Goal: Information Seeking & Learning: Understand process/instructions

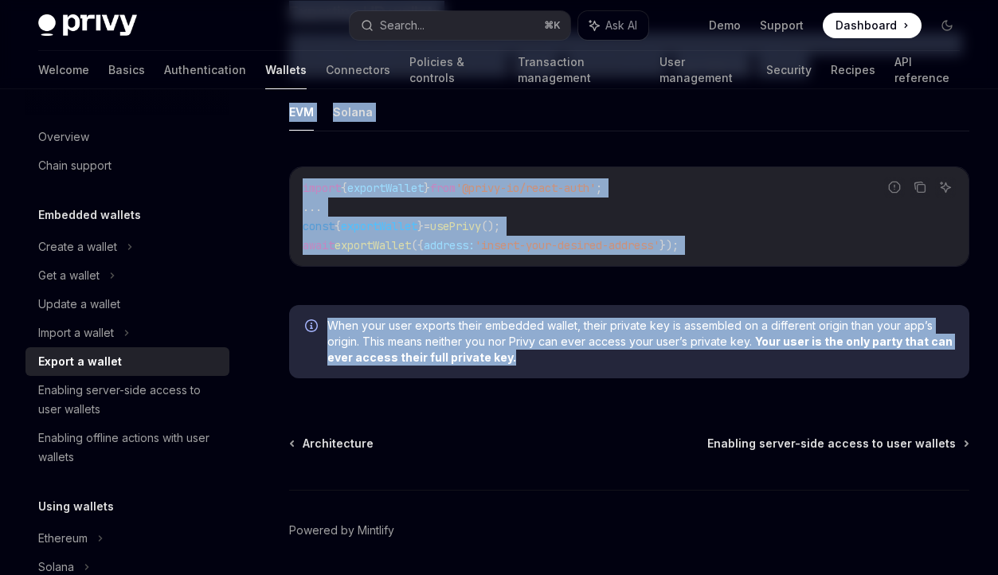
scroll to position [92, 0]
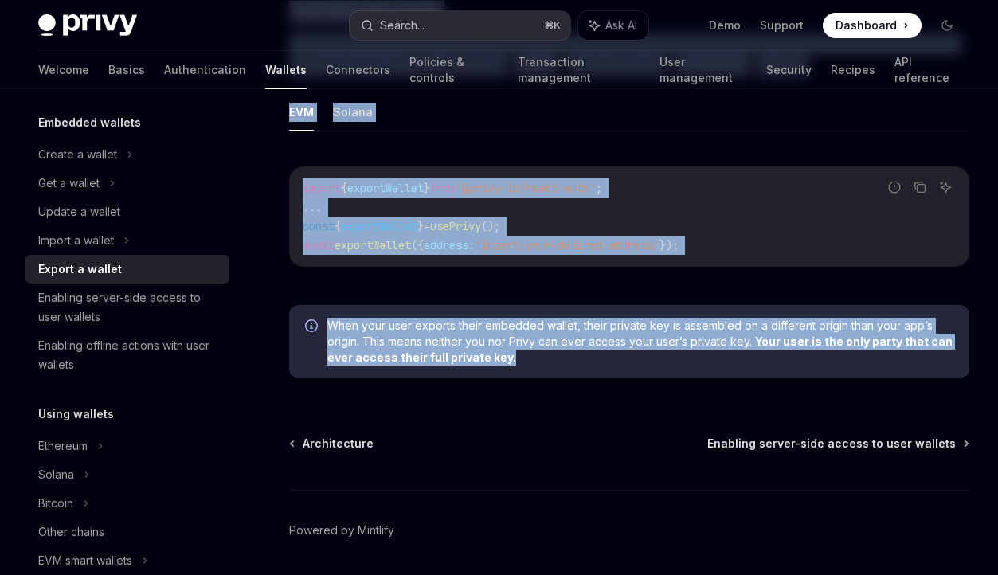
click at [446, 35] on button "Search... ⌘ K" at bounding box center [460, 25] width 221 height 29
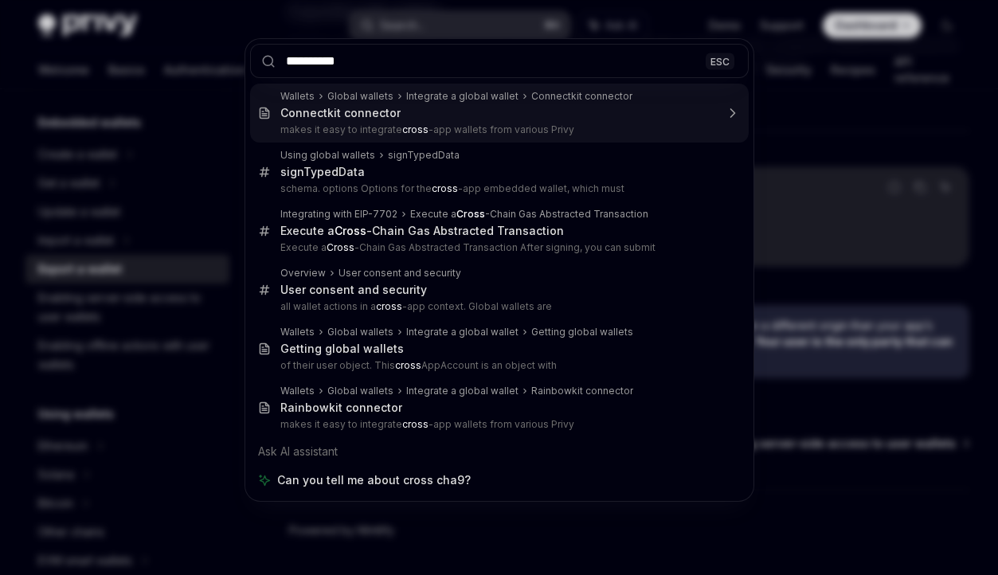
type input "*********"
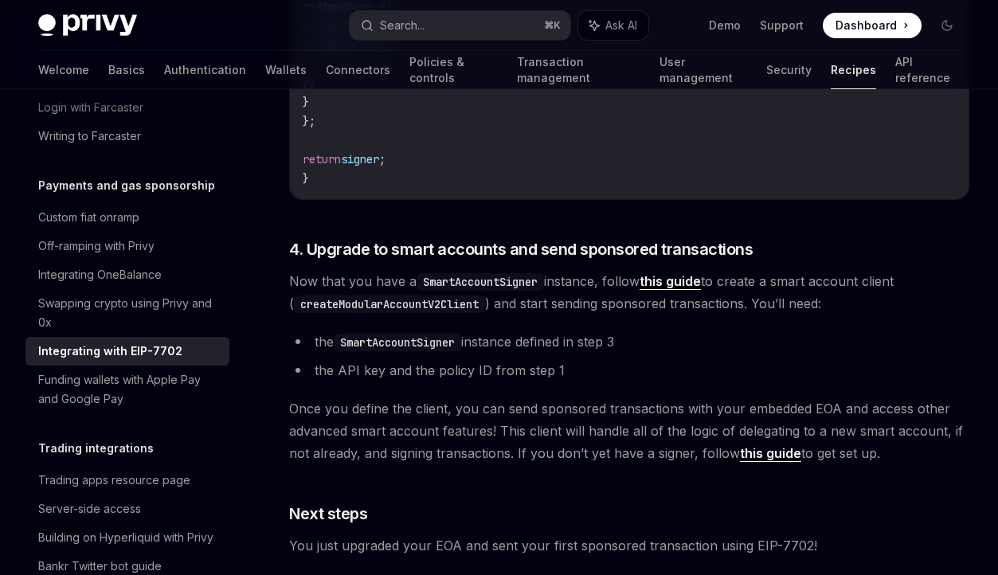
scroll to position [3407, 0]
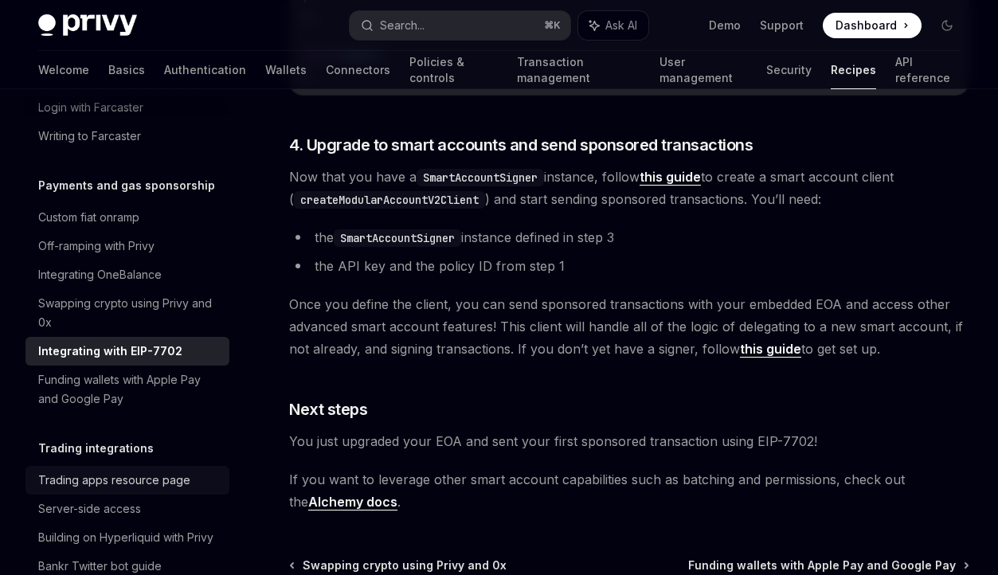
click at [155, 472] on link "Trading apps resource page" at bounding box center [127, 480] width 204 height 29
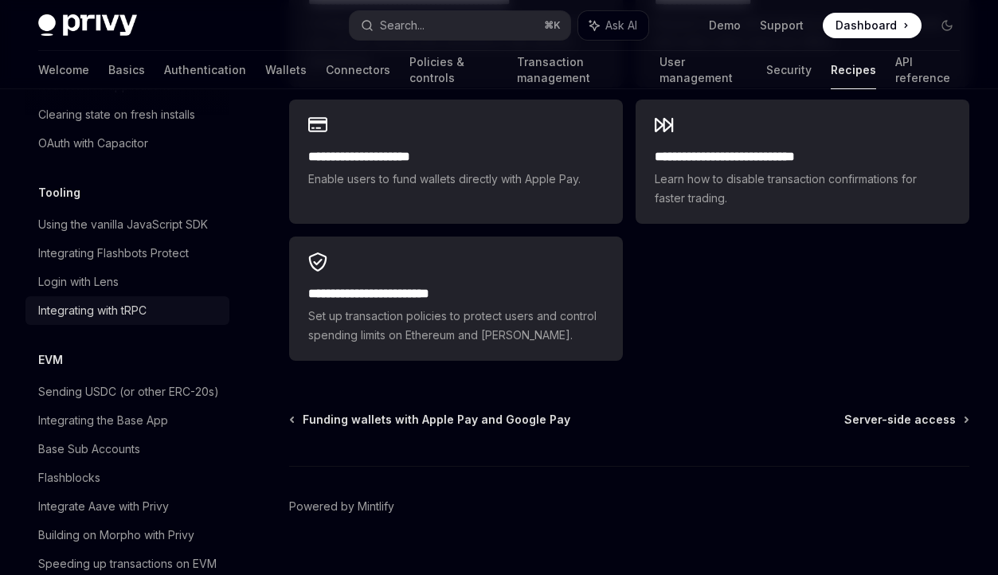
scroll to position [2020, 0]
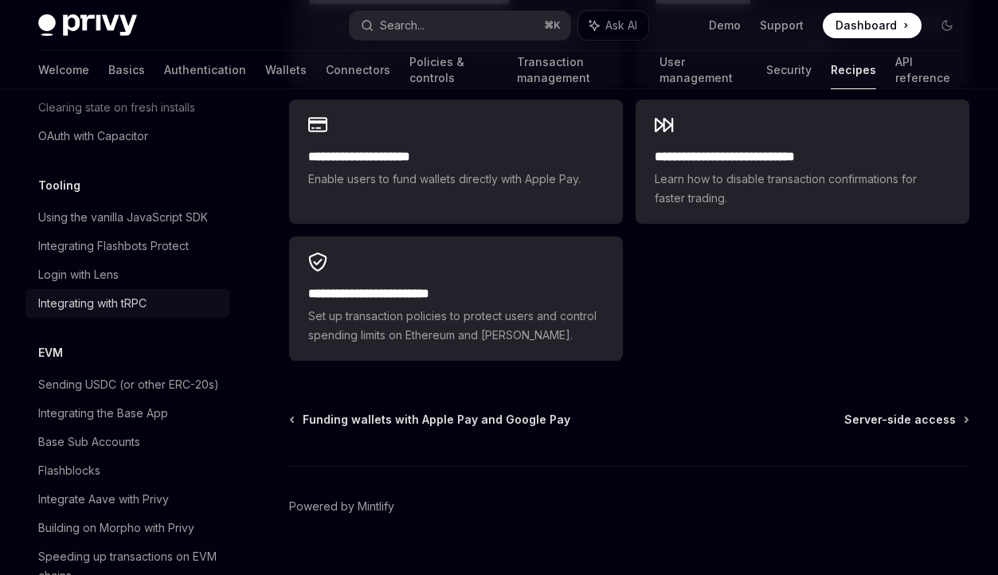
click at [194, 375] on div "Sending USDC (or other ERC-20s)" at bounding box center [128, 384] width 181 height 19
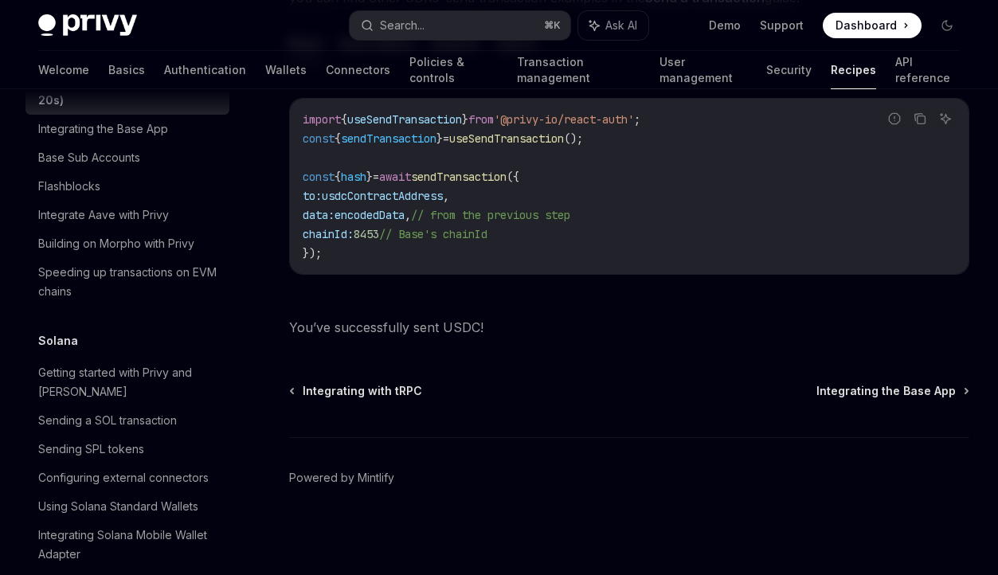
scroll to position [2330, 0]
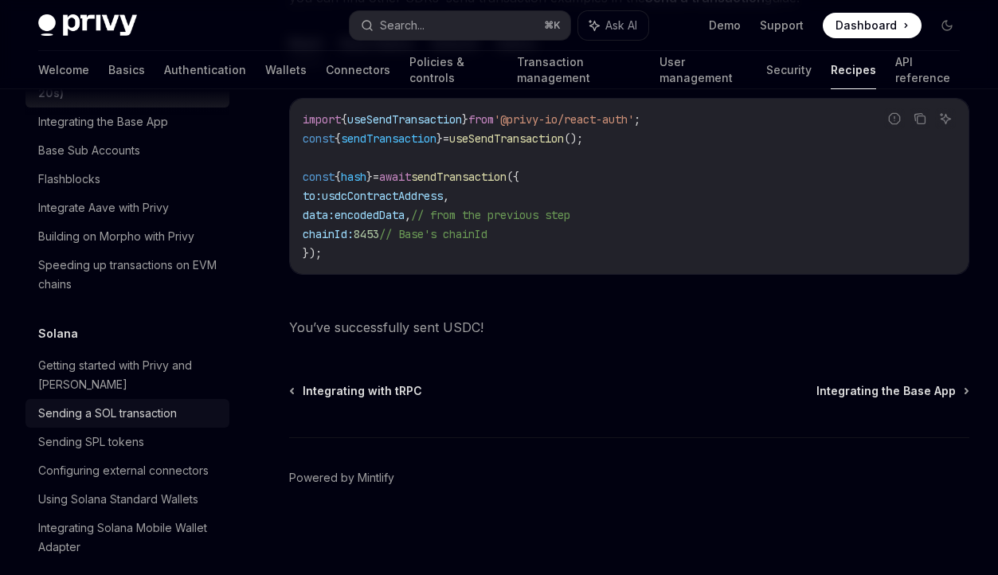
click at [184, 404] on div "Sending a SOL transaction" at bounding box center [129, 413] width 182 height 19
type textarea "*"
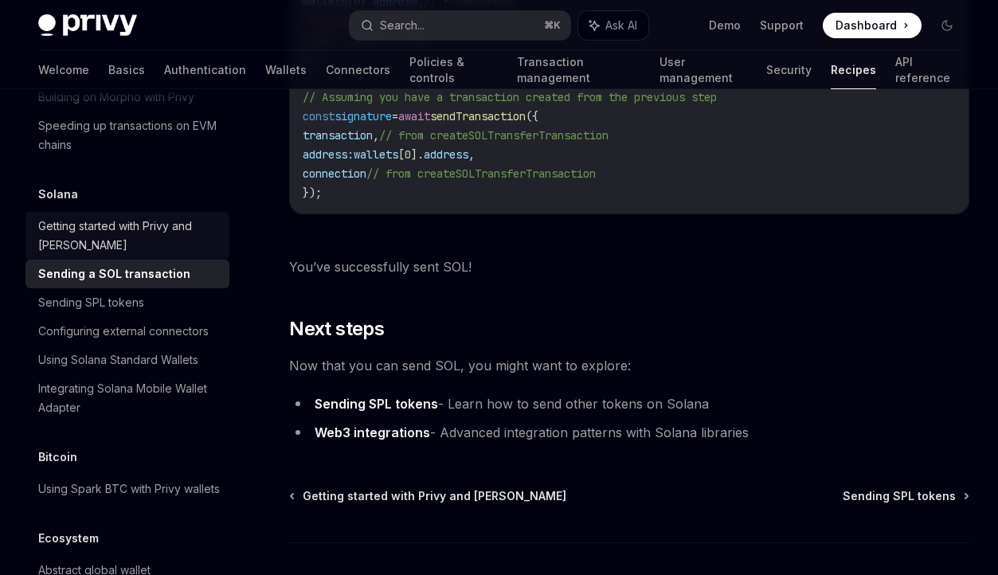
scroll to position [2492, 0]
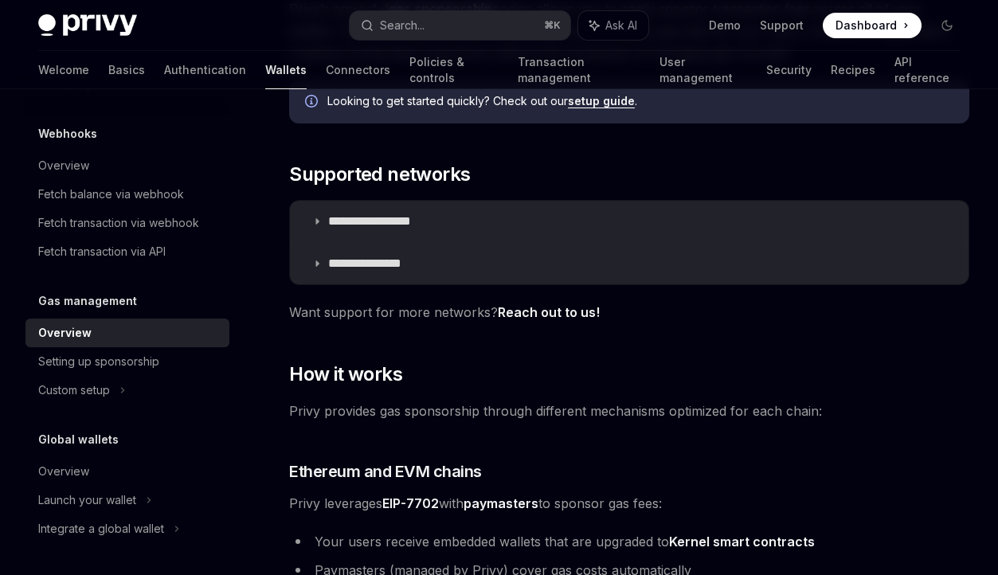
scroll to position [217, 0]
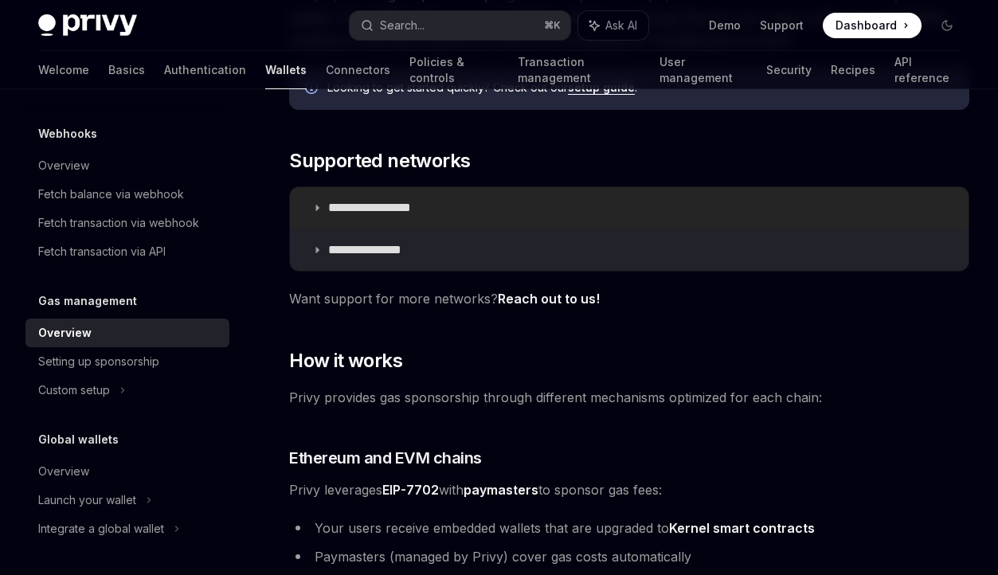
click at [417, 206] on p "**********" at bounding box center [387, 208] width 119 height 16
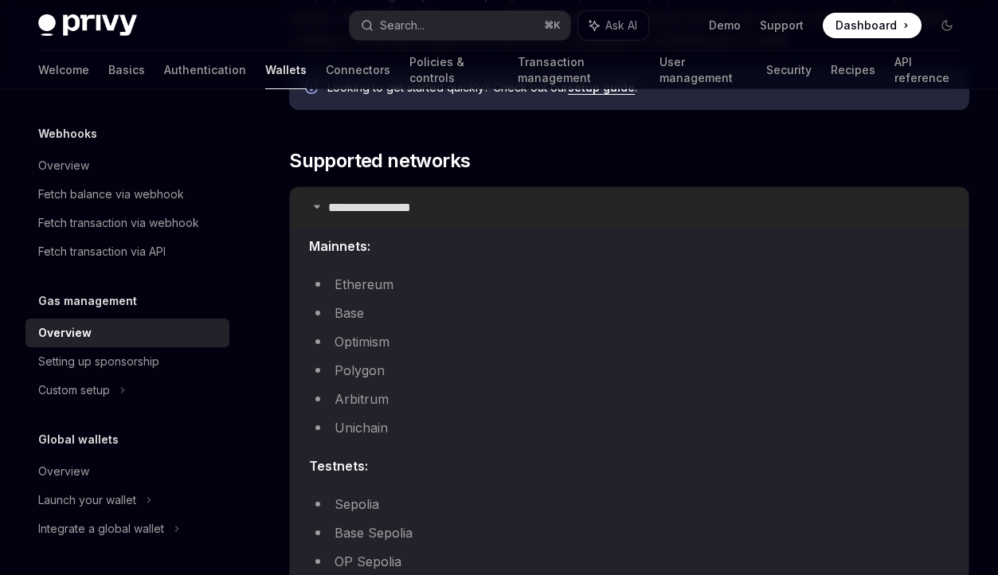
click at [417, 206] on p "**********" at bounding box center [387, 208] width 119 height 16
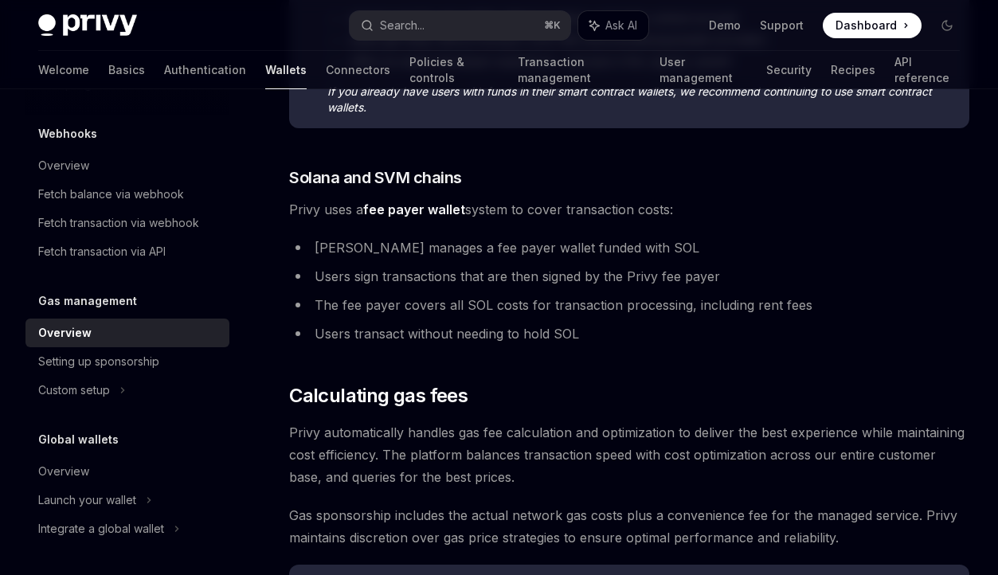
scroll to position [1249, 0]
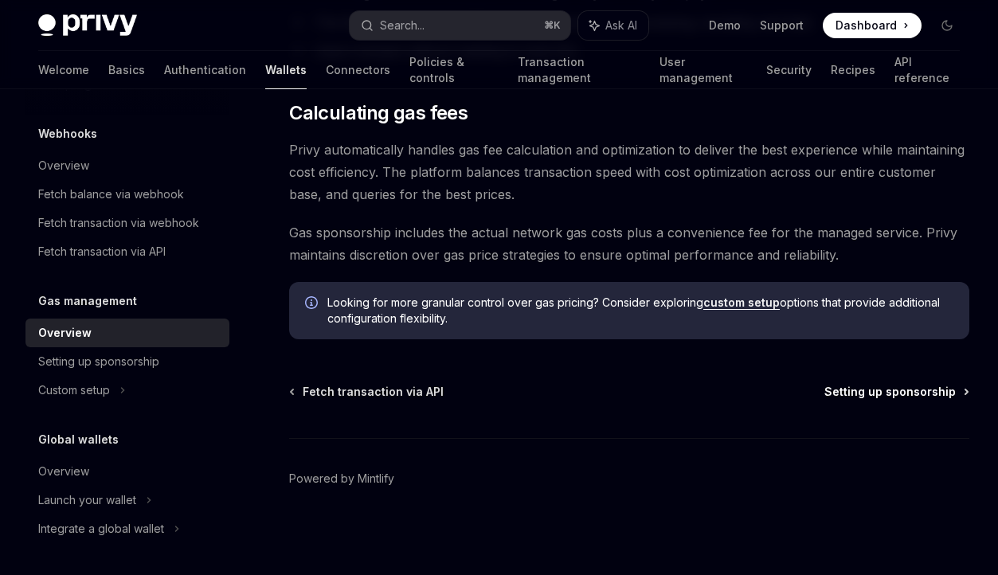
click at [866, 395] on span "Setting up sponsorship" at bounding box center [890, 392] width 131 height 16
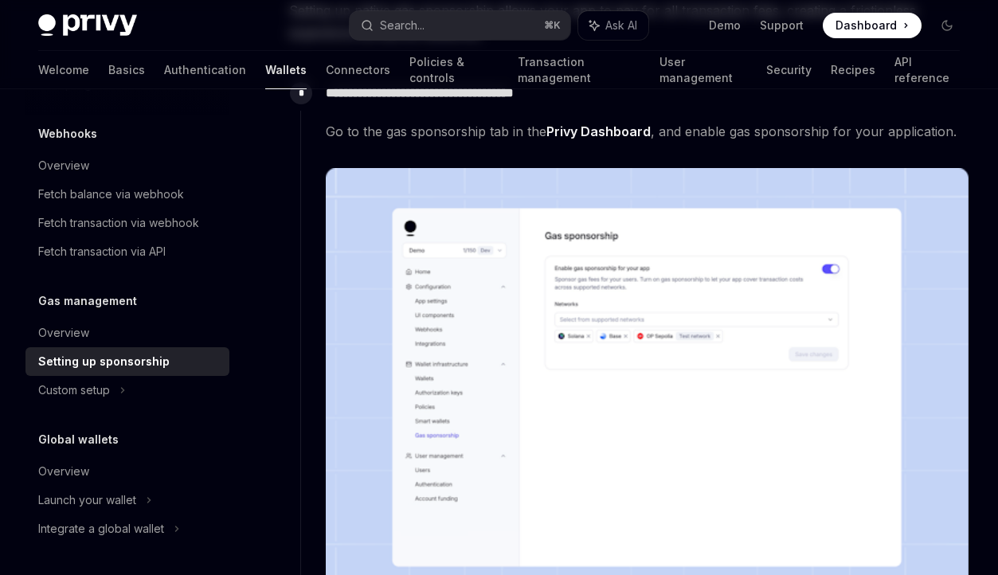
scroll to position [196, 0]
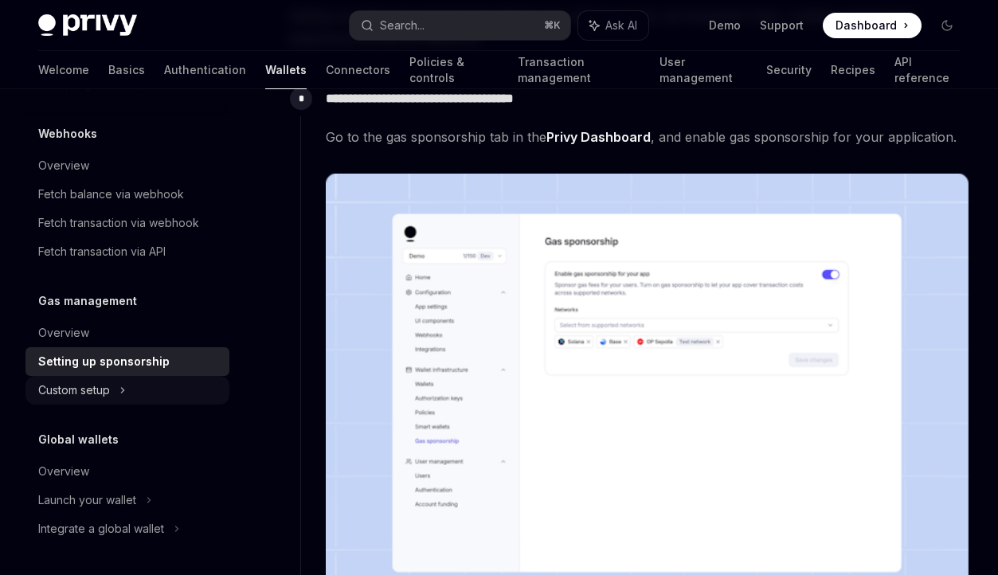
click at [131, 390] on div "Custom setup" at bounding box center [127, 390] width 204 height 29
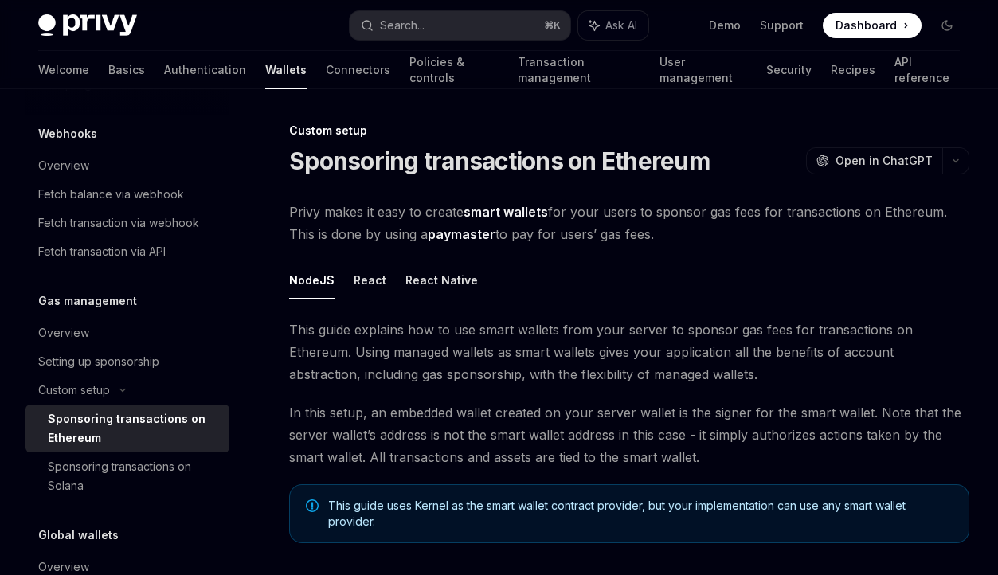
click at [135, 449] on link "Sponsoring transactions on Ethereum" at bounding box center [127, 429] width 204 height 48
click at [132, 462] on div "Sponsoring transactions on Solana" at bounding box center [134, 476] width 172 height 38
type textarea "*"
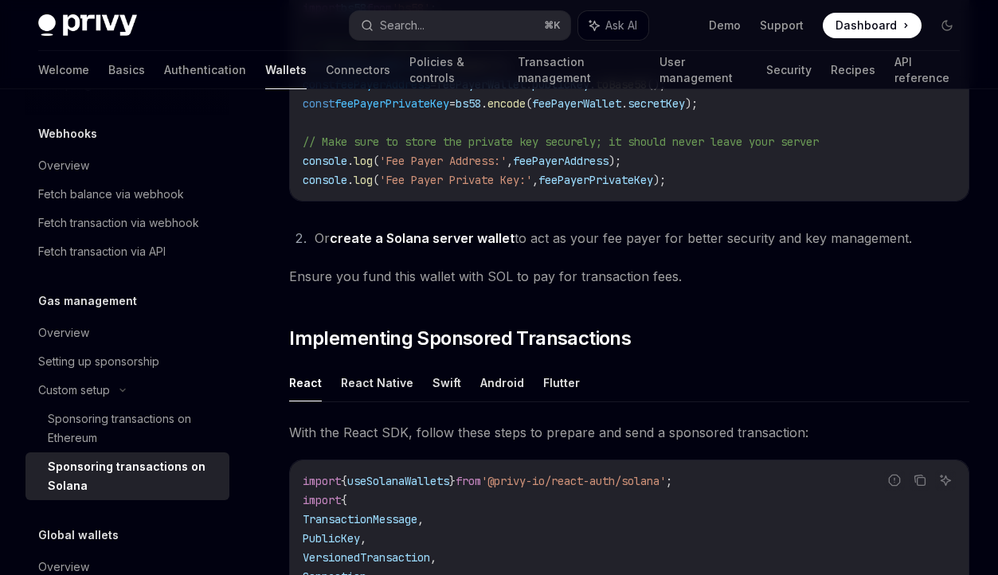
scroll to position [993, 0]
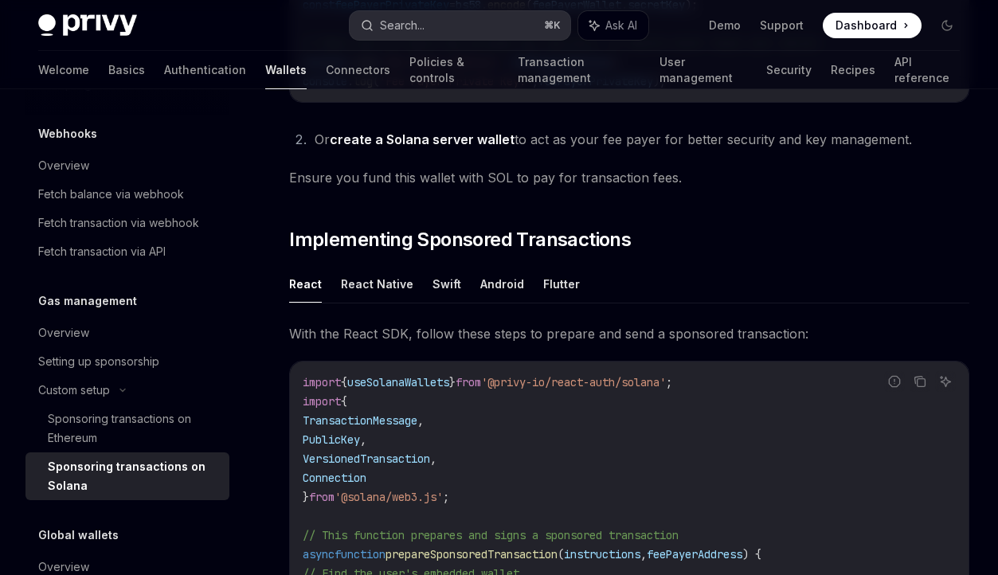
click at [425, 24] on div "Search..." at bounding box center [402, 25] width 45 height 19
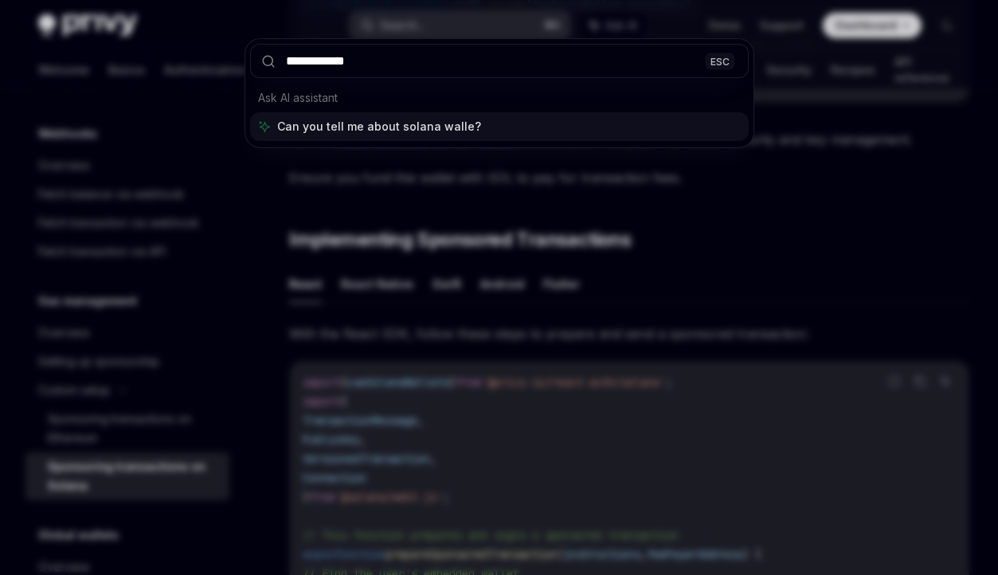
type input "**********"
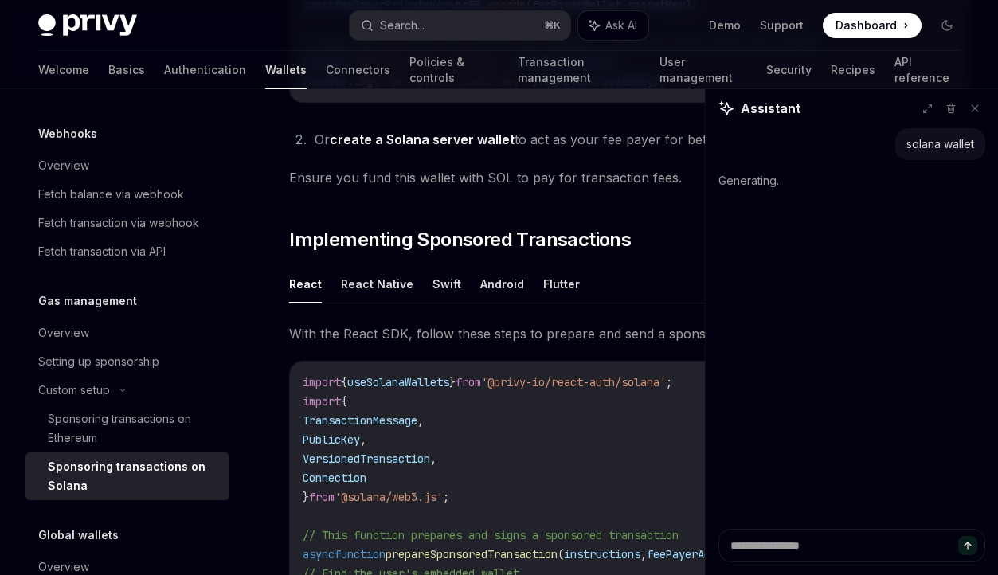
click at [265, 69] on link "Wallets" at bounding box center [285, 70] width 41 height 38
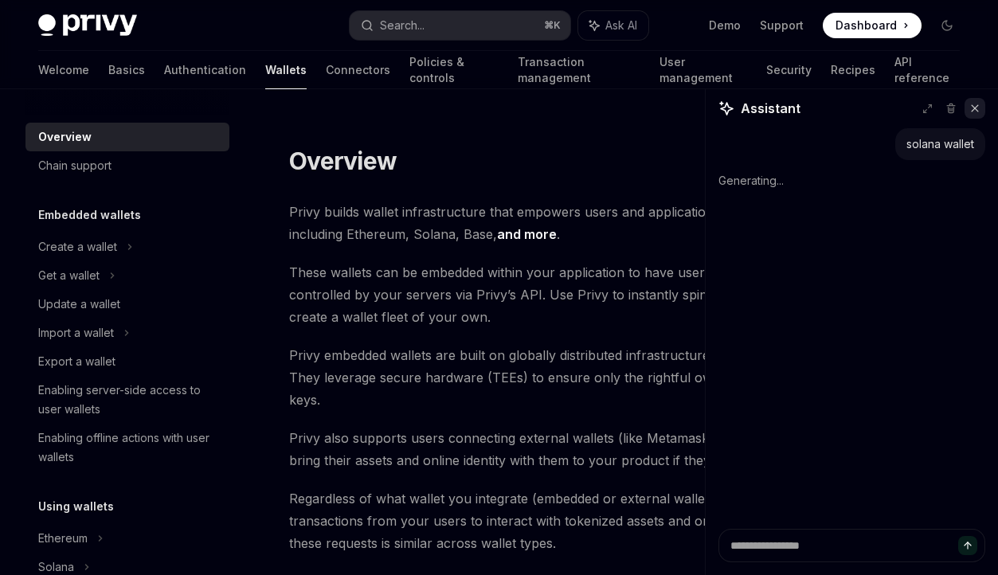
click at [974, 103] on icon at bounding box center [975, 108] width 11 height 11
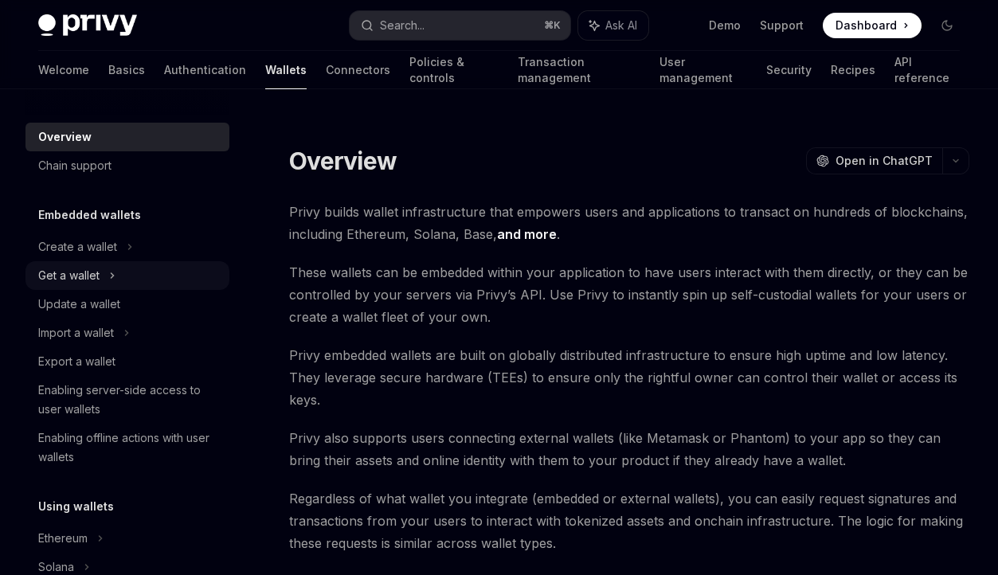
click at [66, 278] on div "Get a wallet" at bounding box center [68, 275] width 61 height 19
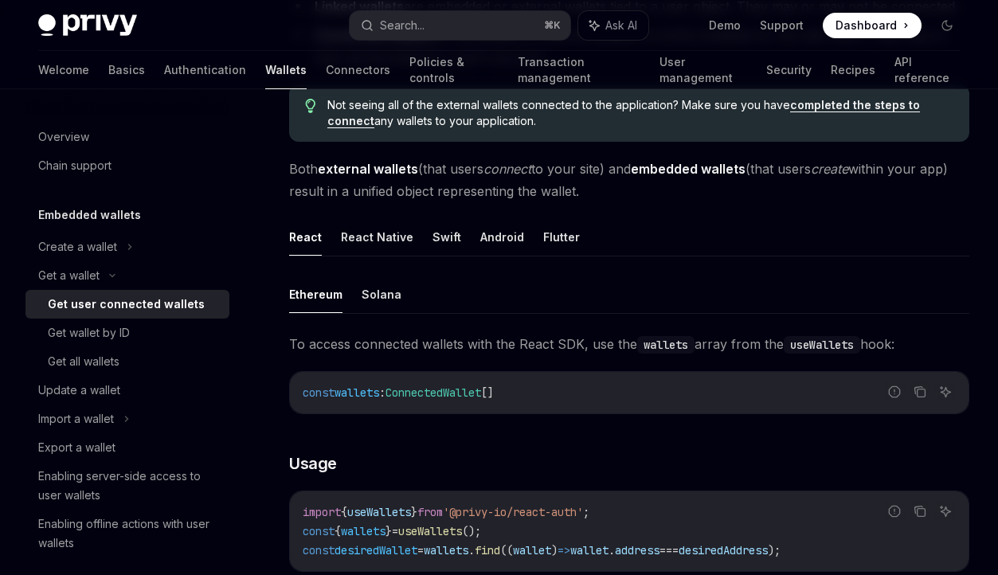
scroll to position [303, 0]
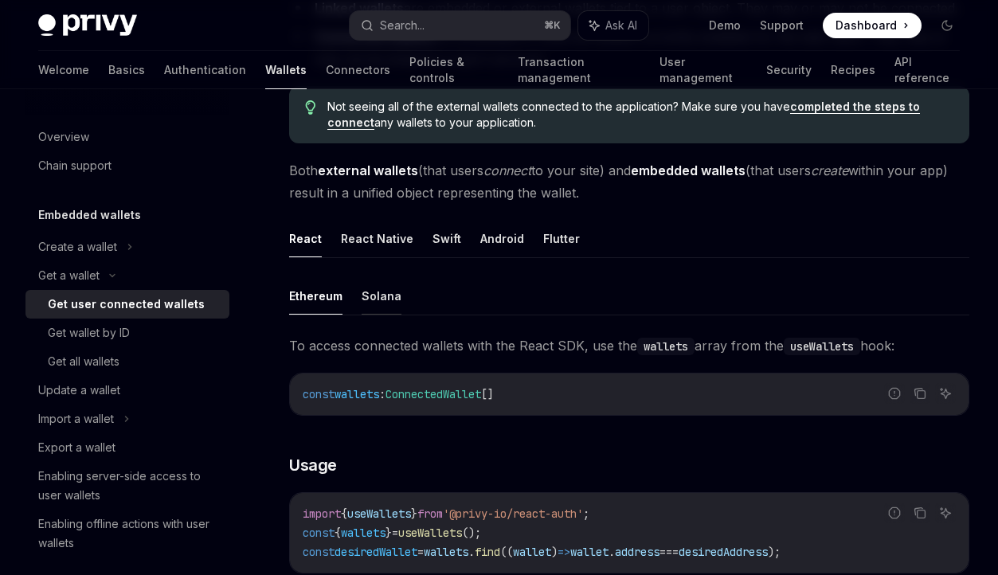
click at [380, 293] on button "Solana" at bounding box center [382, 295] width 40 height 37
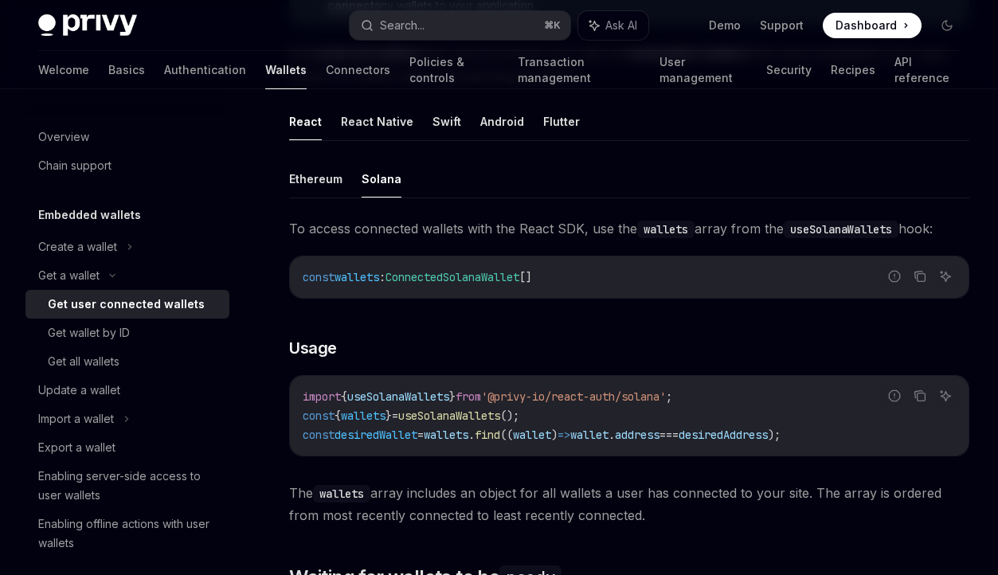
scroll to position [421, 0]
type textarea "*"
click at [583, 396] on span "'@privy-io/react-auth/solana'" at bounding box center [573, 396] width 185 height 14
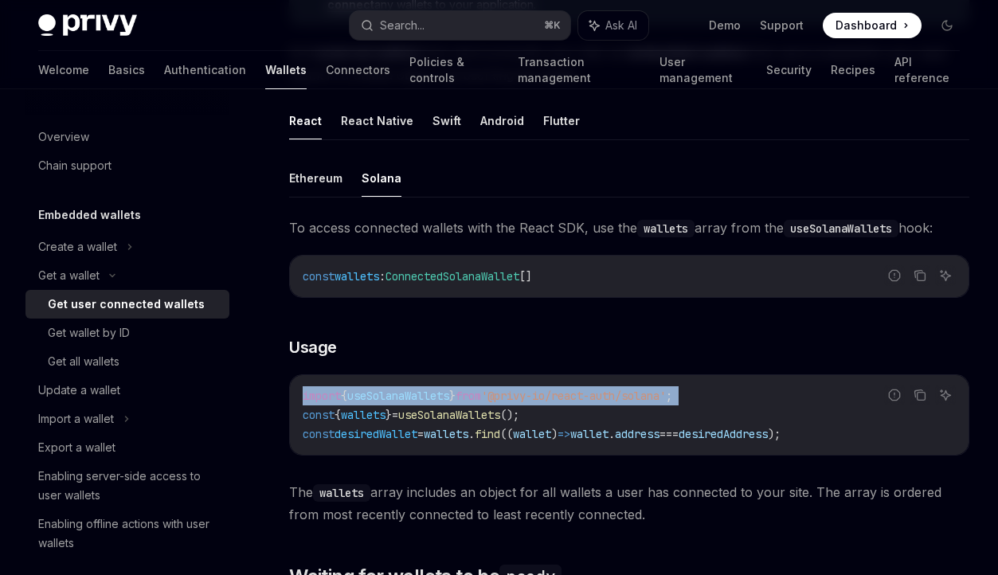
click at [583, 396] on span "'@privy-io/react-auth/solana'" at bounding box center [573, 396] width 185 height 14
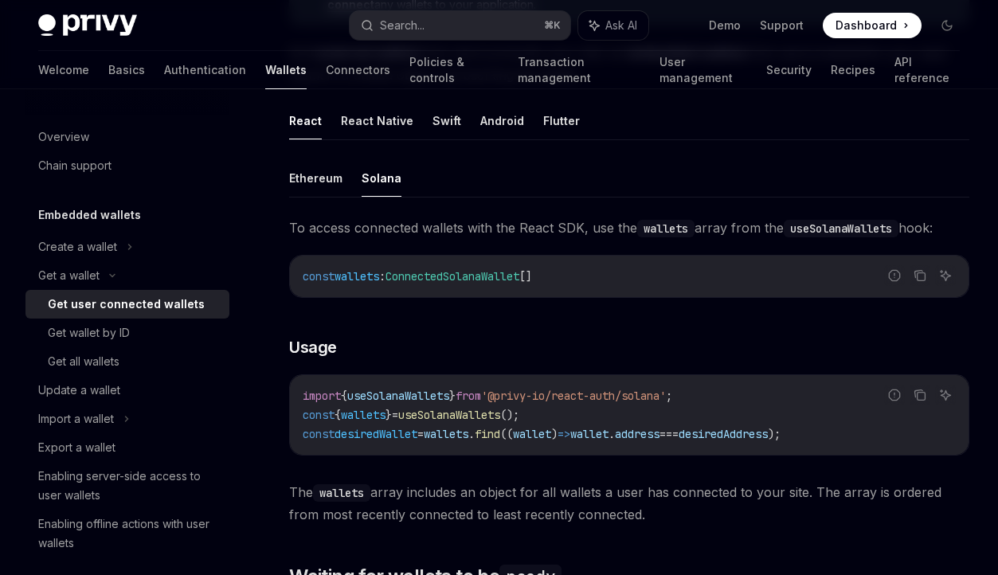
click at [609, 419] on code "import { useSolanaWallets } from '@privy-io/react-auth/solana' ; const { wallet…" at bounding box center [629, 414] width 653 height 57
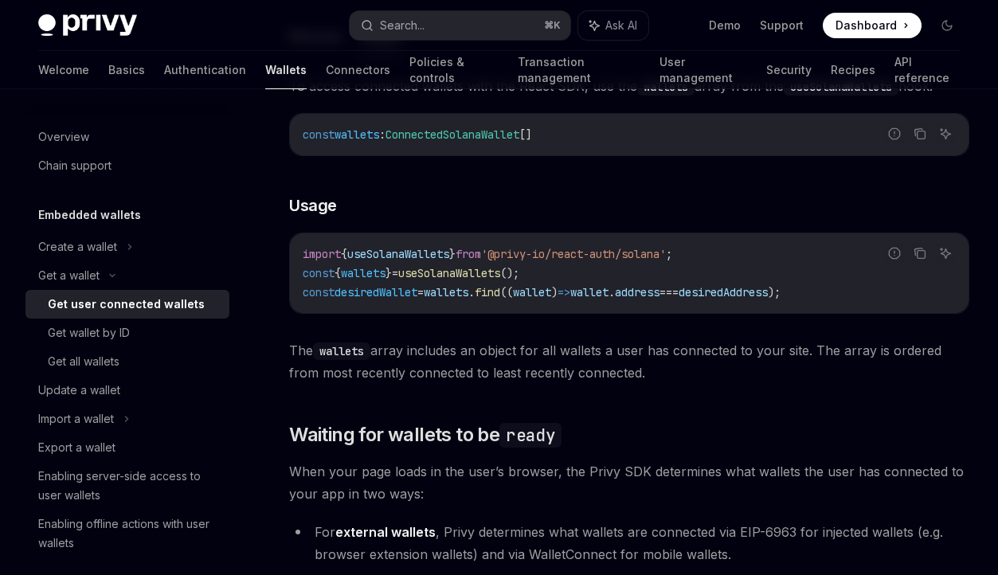
scroll to position [567, 0]
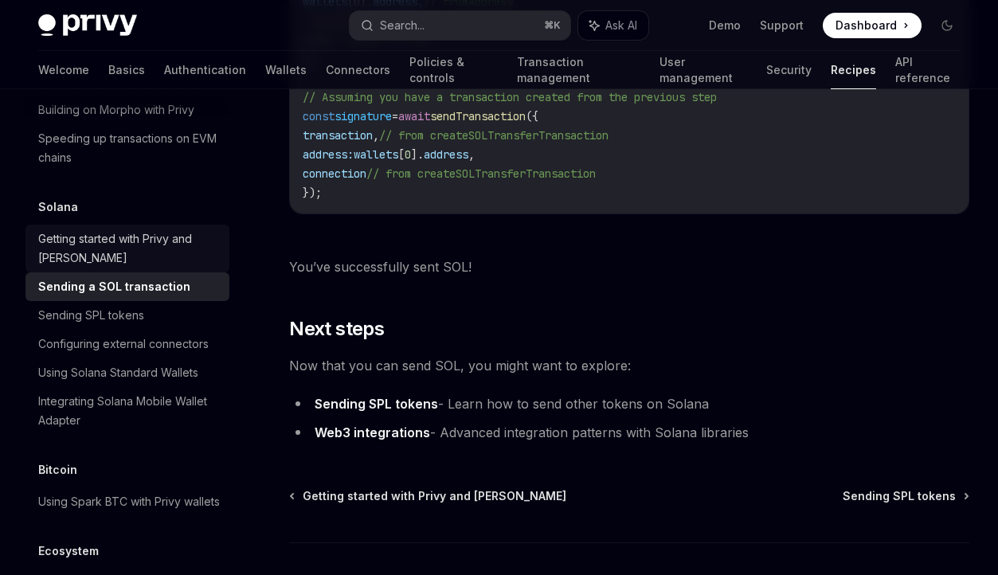
scroll to position [2436, 0]
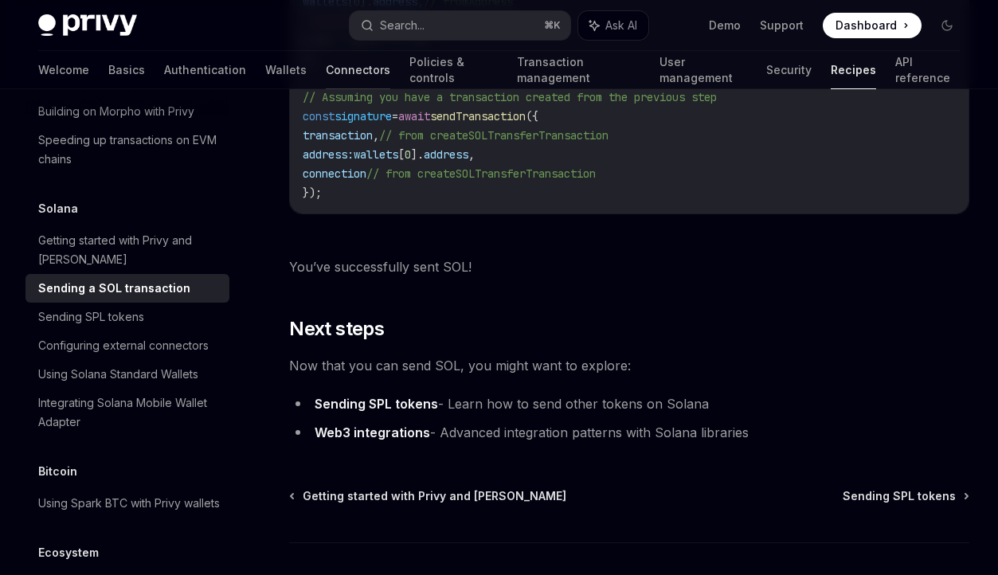
click at [326, 69] on link "Connectors" at bounding box center [358, 70] width 65 height 38
type textarea "*"
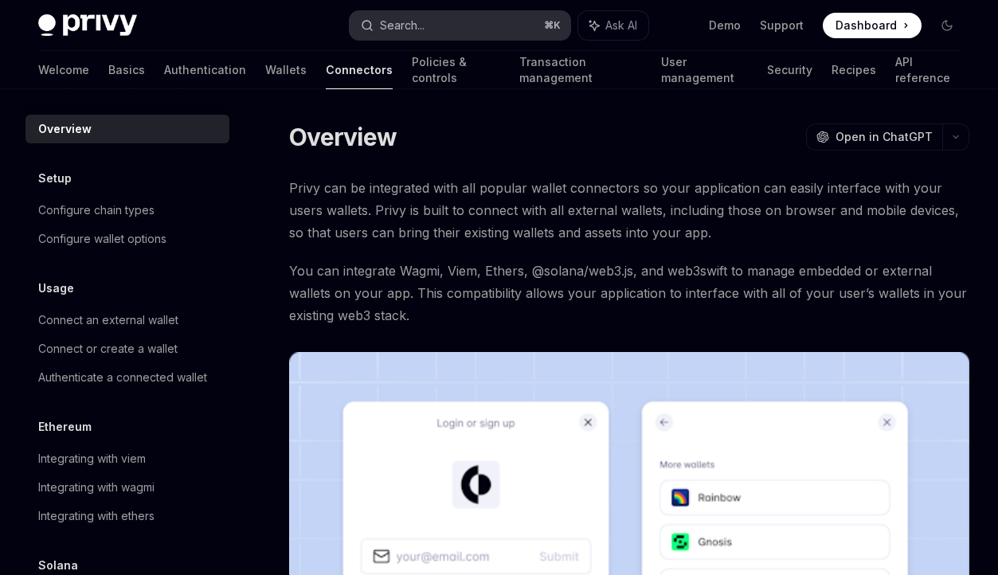
click at [412, 28] on div "Search..." at bounding box center [402, 25] width 45 height 19
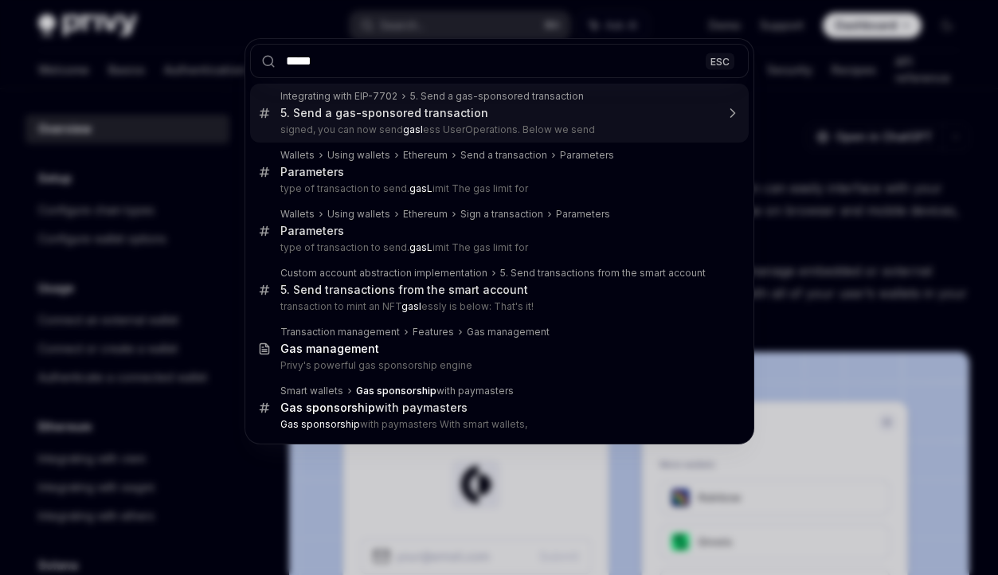
type input "******"
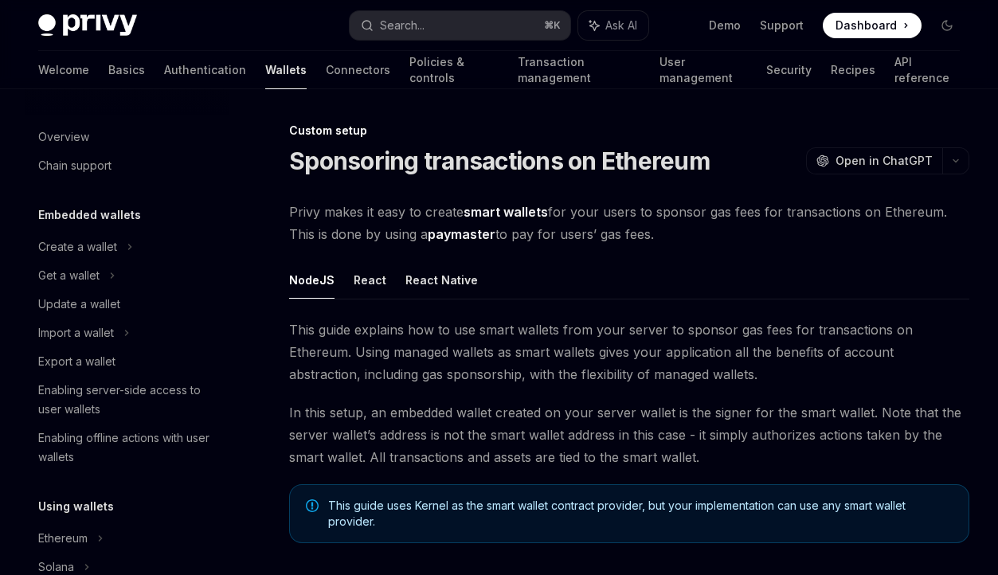
scroll to position [889, 0]
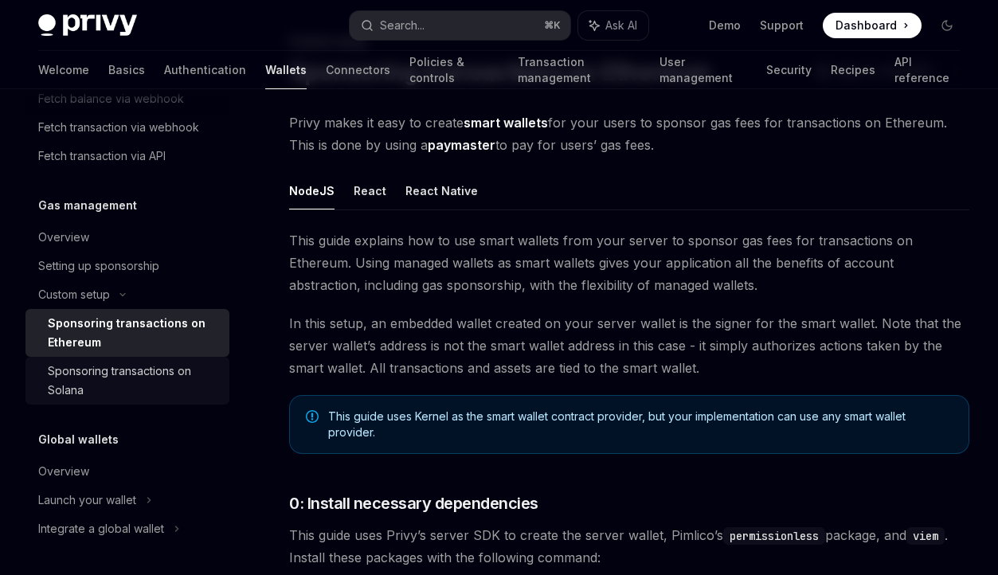
click at [87, 398] on div "Sponsoring transactions on Solana" at bounding box center [134, 381] width 172 height 38
type textarea "*"
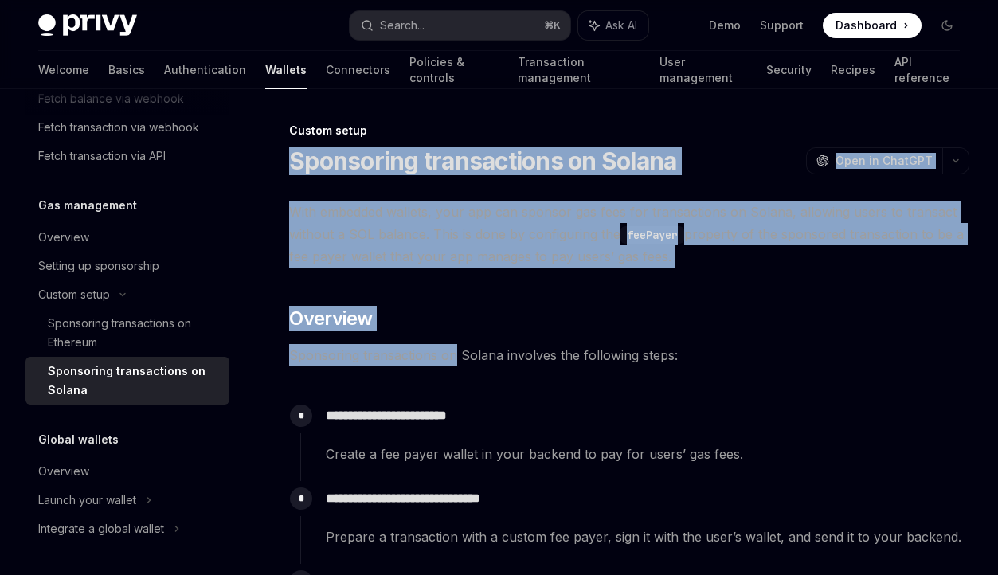
drag, startPoint x: 290, startPoint y: 159, endPoint x: 452, endPoint y: 366, distance: 262.8
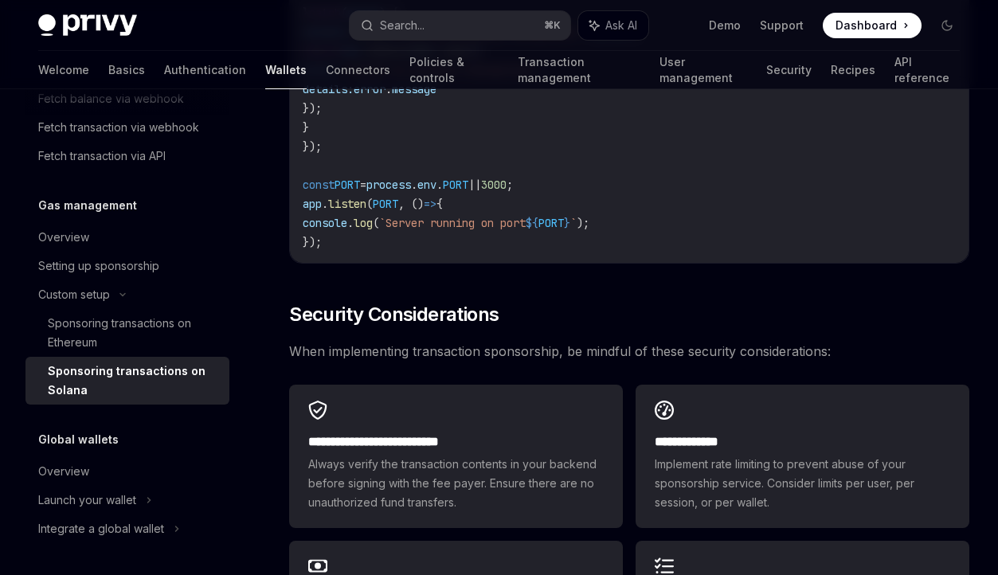
scroll to position [4223, 0]
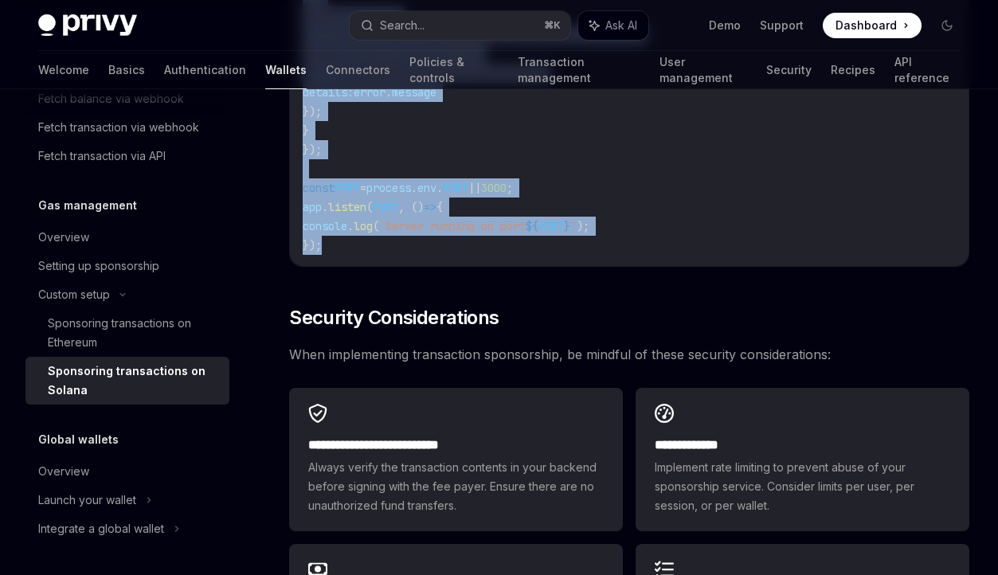
copy div "**********"
click at [417, 33] on div "Search..." at bounding box center [402, 25] width 45 height 19
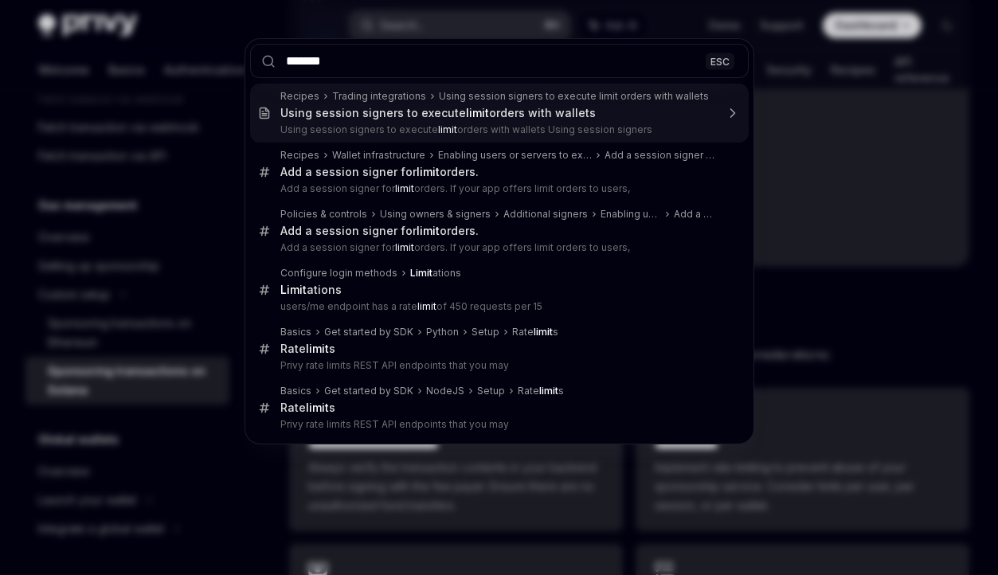
type input "********"
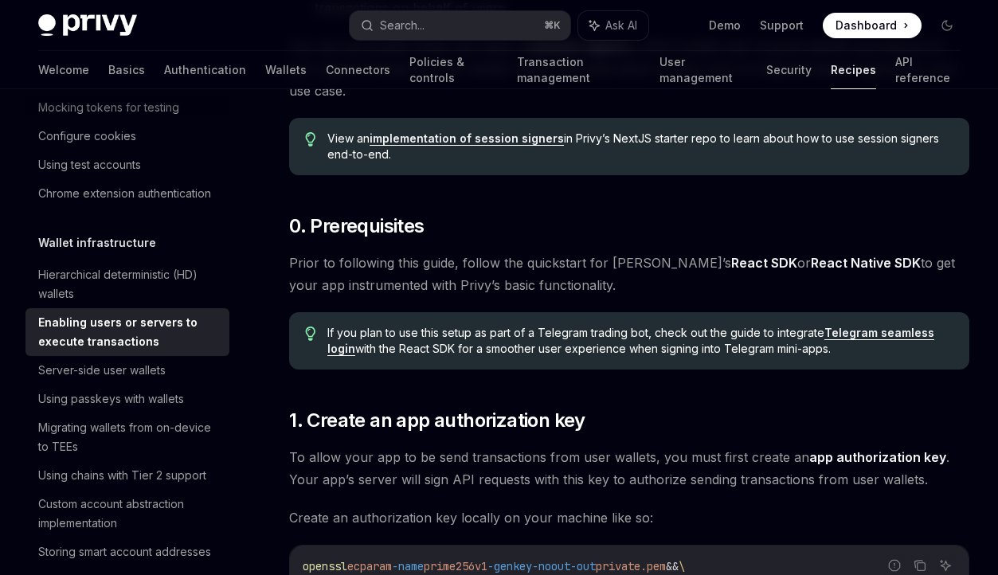
scroll to position [595, 0]
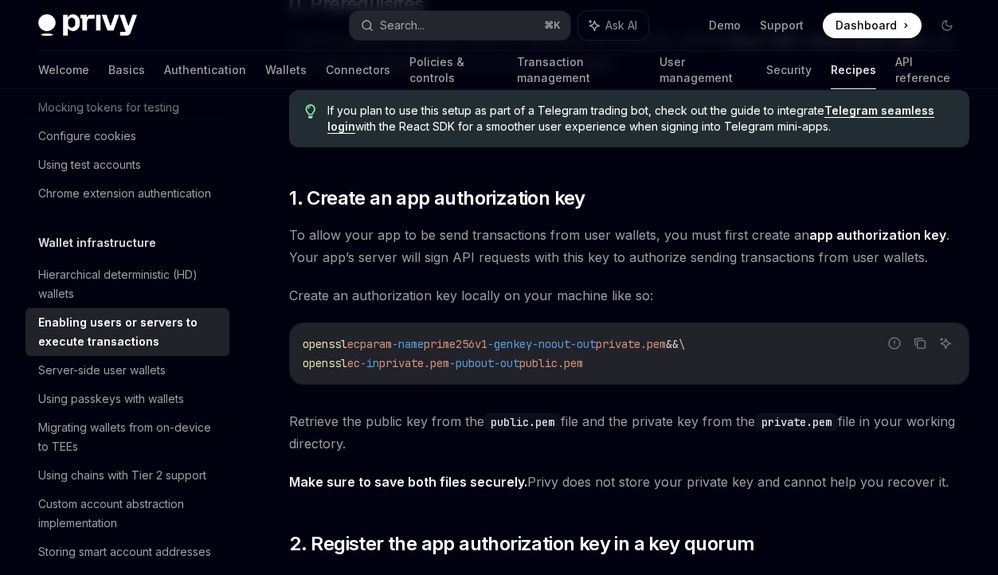
drag, startPoint x: 650, startPoint y: 365, endPoint x: 300, endPoint y: 339, distance: 351.5
click at [300, 339] on div "openssl ecparam -name prime256v1 -genkey -noout -out private.pem && \ openssl e…" at bounding box center [629, 353] width 679 height 61
copy code "openssl ecparam -name prime256v1 -genkey -noout -out private.pem && \ openssl e…"
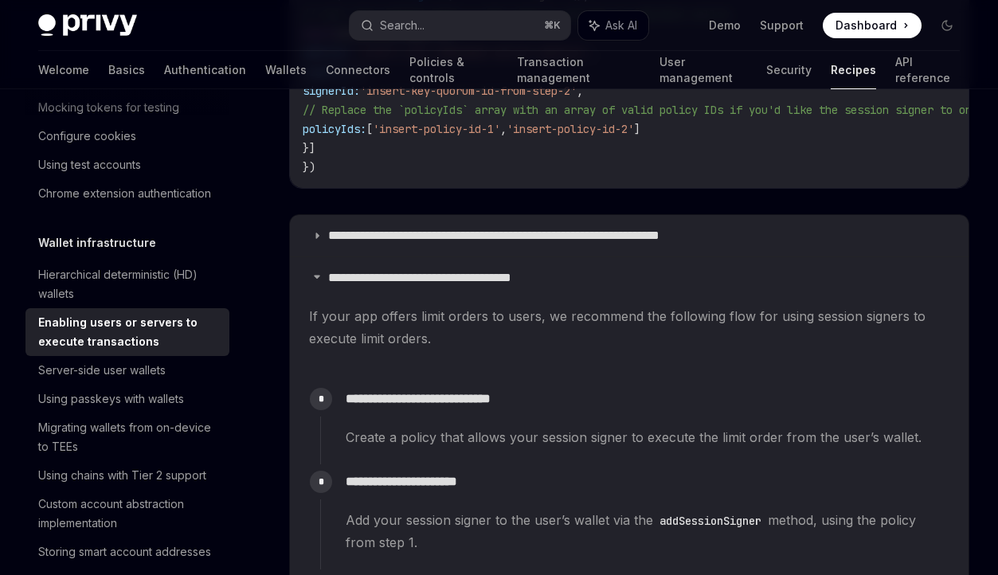
scroll to position [2756, 0]
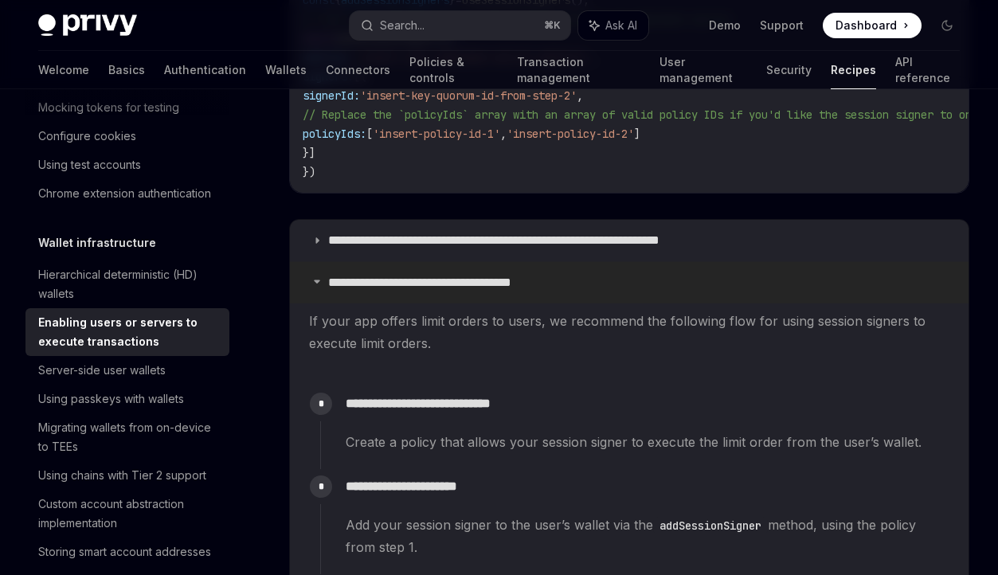
click at [472, 275] on p "**********" at bounding box center [439, 283] width 223 height 16
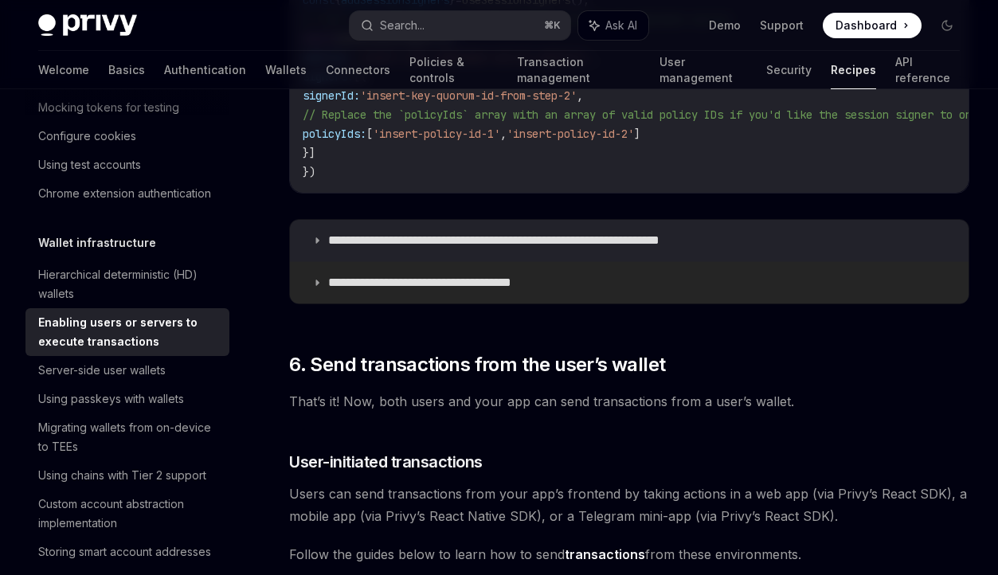
click at [472, 275] on p "**********" at bounding box center [439, 283] width 223 height 16
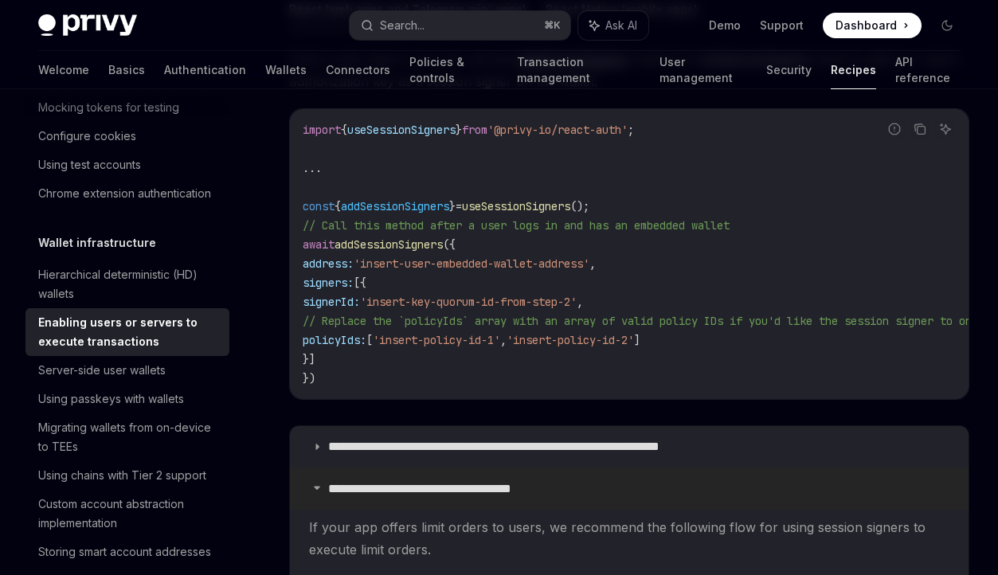
scroll to position [2555, 0]
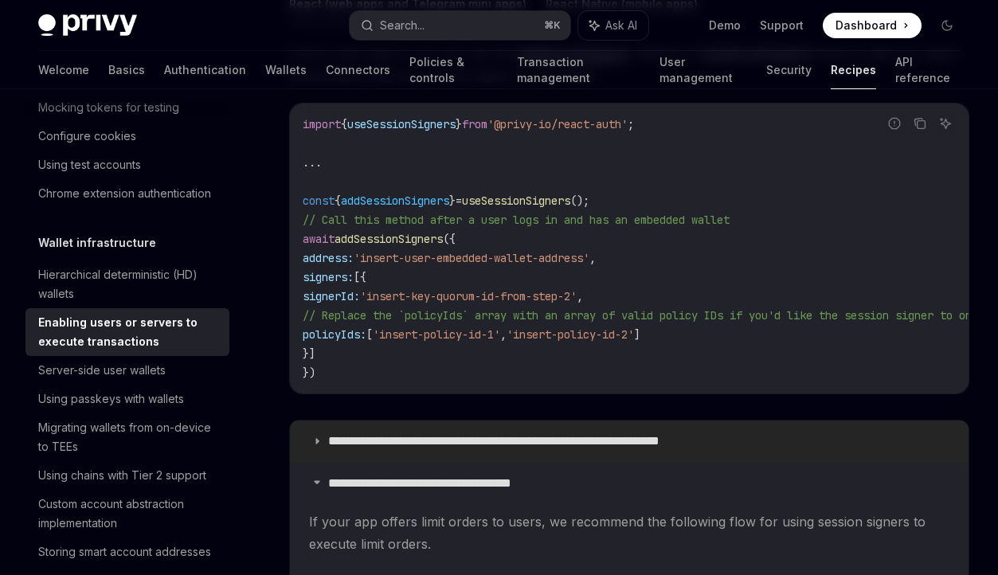
click at [473, 433] on p "**********" at bounding box center [532, 441] width 409 height 16
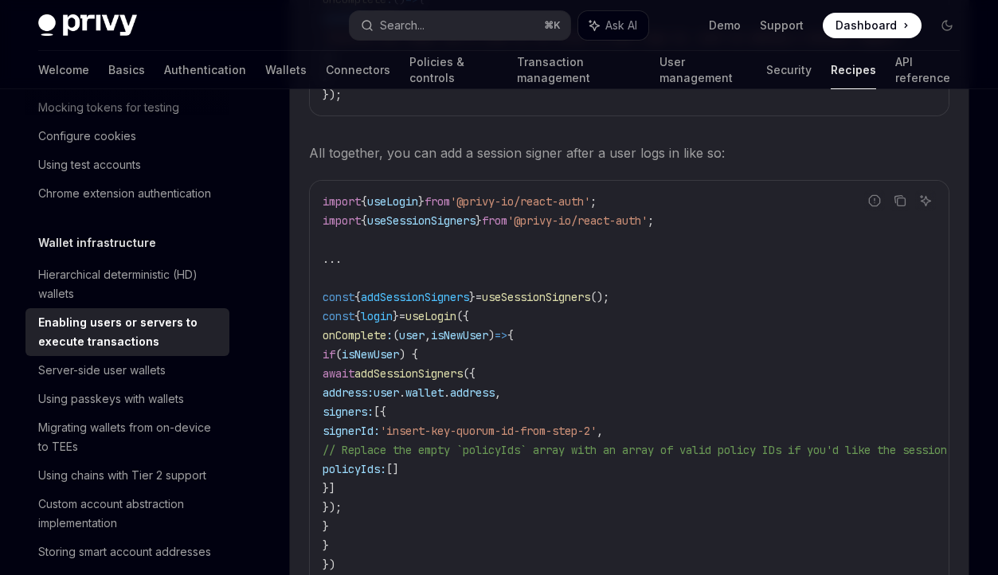
scroll to position [3167, 0]
click at [576, 210] on span "'@privy-io/react-auth'" at bounding box center [577, 217] width 140 height 14
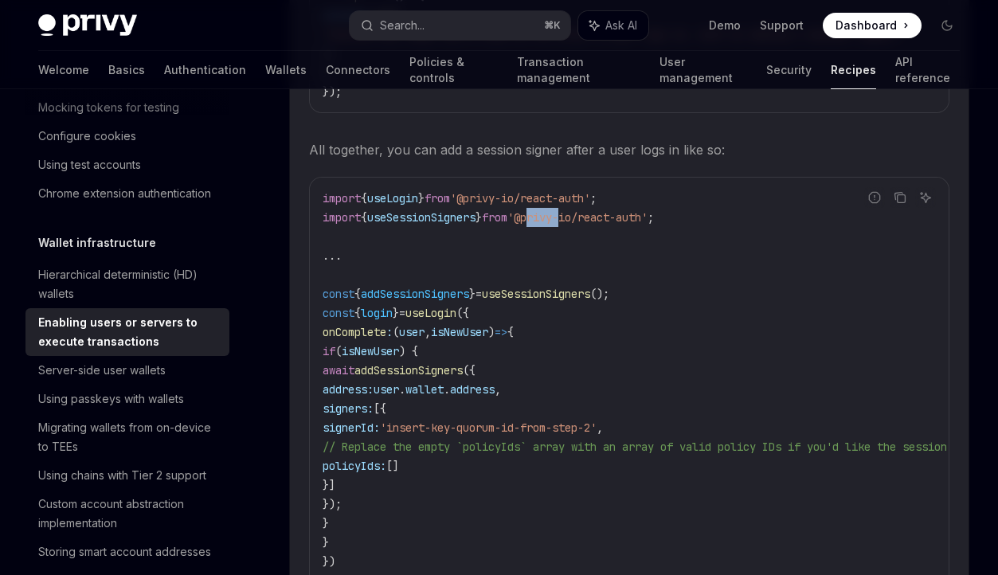
click at [576, 210] on span "'@privy-io/react-auth'" at bounding box center [577, 217] width 140 height 14
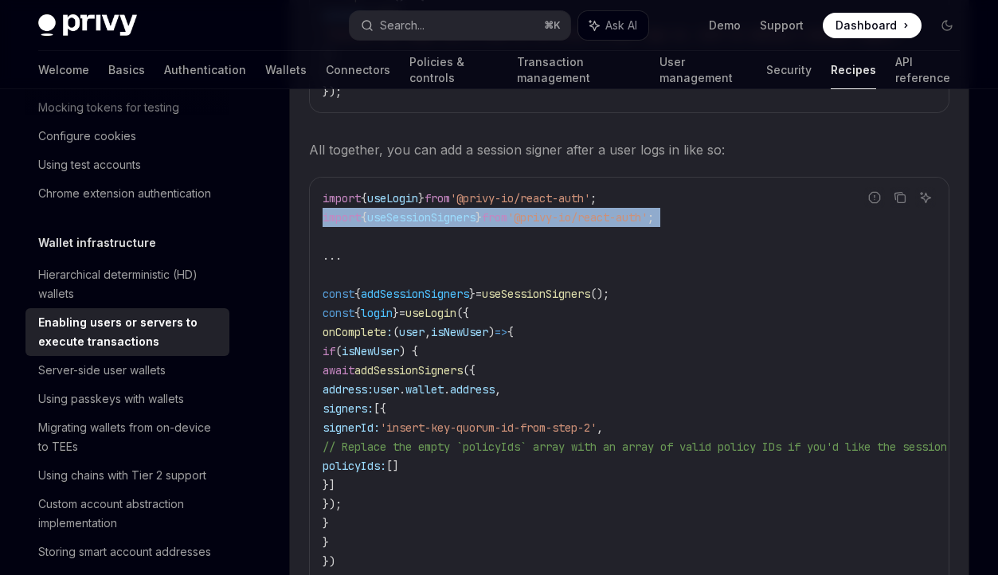
click at [576, 210] on span "'@privy-io/react-auth'" at bounding box center [577, 217] width 140 height 14
click at [409, 198] on code "import { useLogin } from '@privy-io/react-auth' ; import { useSessionSigners } …" at bounding box center [919, 399] width 1192 height 421
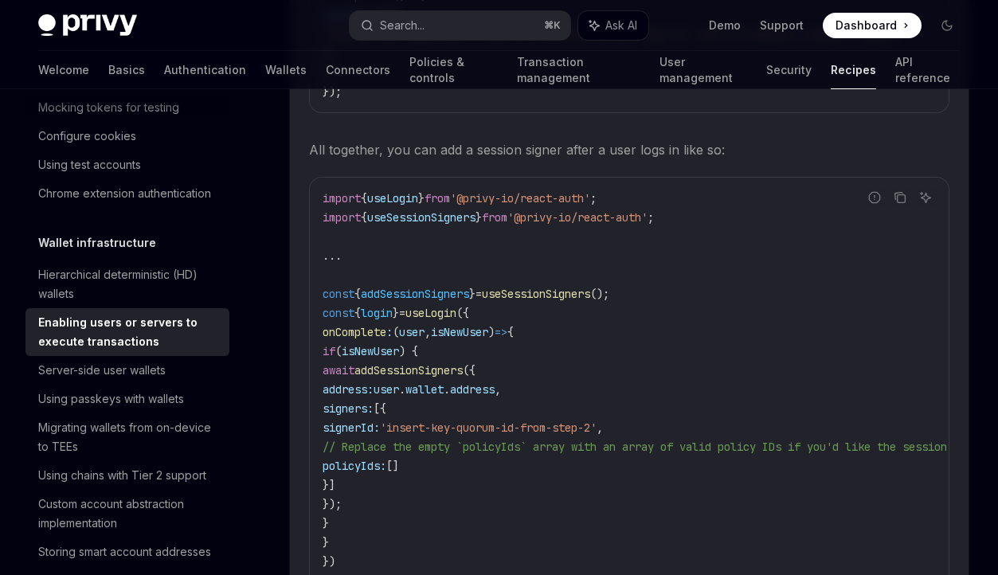
click at [408, 210] on span "useSessionSigners" at bounding box center [421, 217] width 108 height 14
copy span "useSessionSigners"
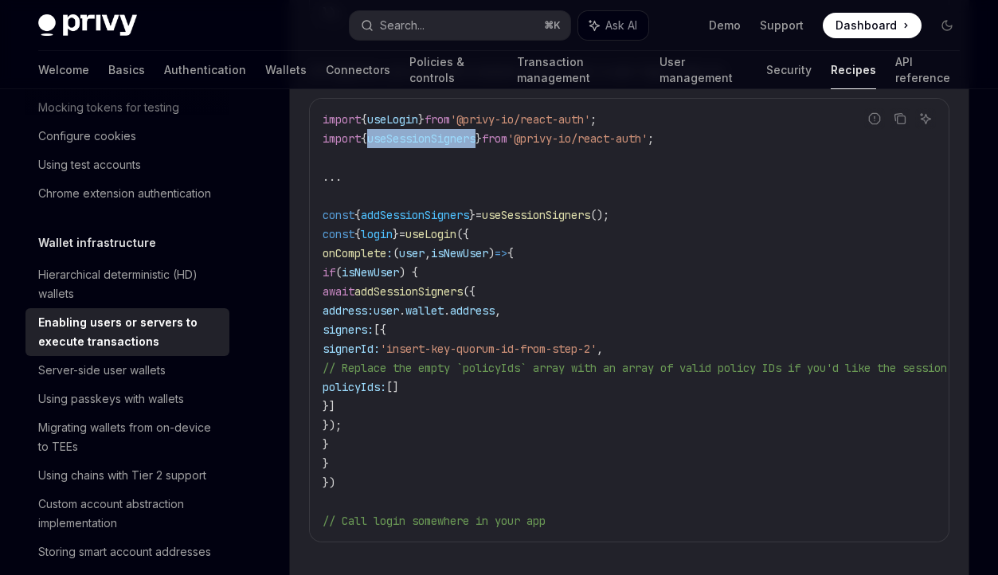
scroll to position [3244, 0]
copy code "await addSessionSigners ({ address: user . wallet . address , signers: [{ signe…"
drag, startPoint x: 392, startPoint y: 284, endPoint x: 437, endPoint y: 408, distance: 131.6
click at [437, 408] on code "import { useLogin } from '@privy-io/react-auth' ; import { useSessionSigners } …" at bounding box center [919, 322] width 1192 height 421
click at [335, 267] on span "if" at bounding box center [329, 274] width 13 height 14
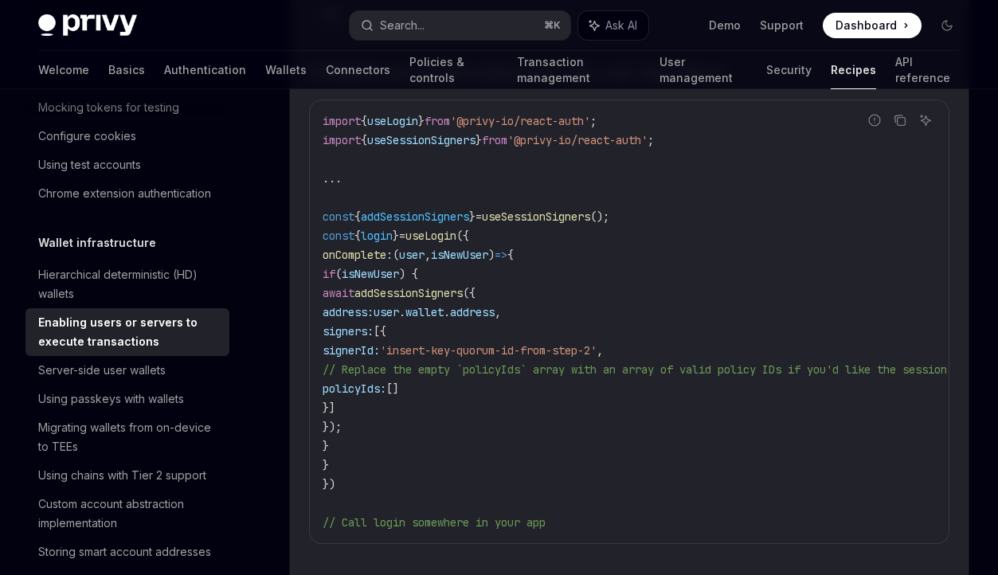
drag, startPoint x: 375, startPoint y: 261, endPoint x: 401, endPoint y: 433, distance: 174.0
click at [401, 433] on code "import { useLogin } from '@privy-io/react-auth' ; import { useSessionSigners } …" at bounding box center [919, 322] width 1192 height 421
copy code "if ( isNewUser ) { await addSessionSigners ({ address: user . wallet . address …"
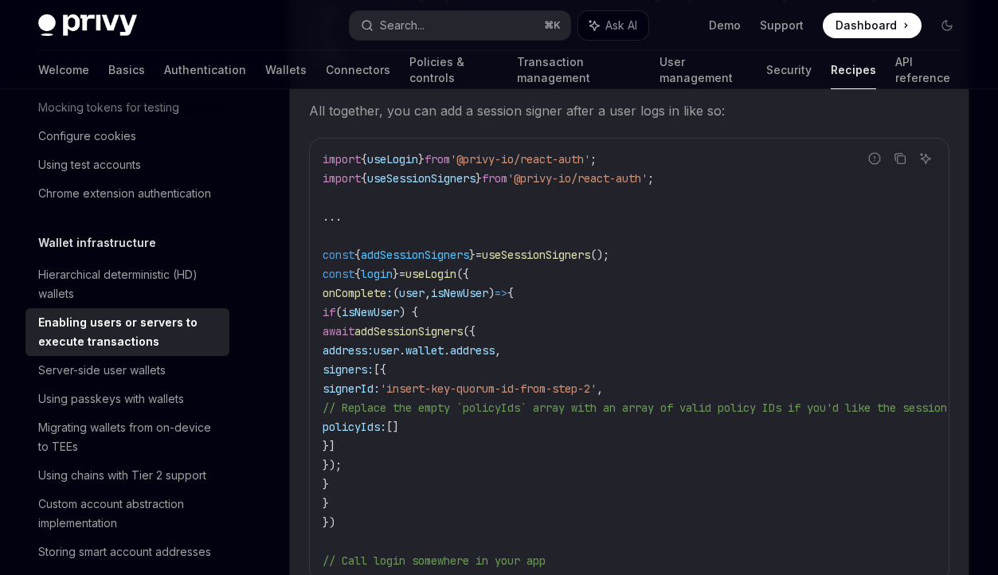
scroll to position [3203, 0]
click at [578, 250] on span "useSessionSigners" at bounding box center [536, 257] width 108 height 14
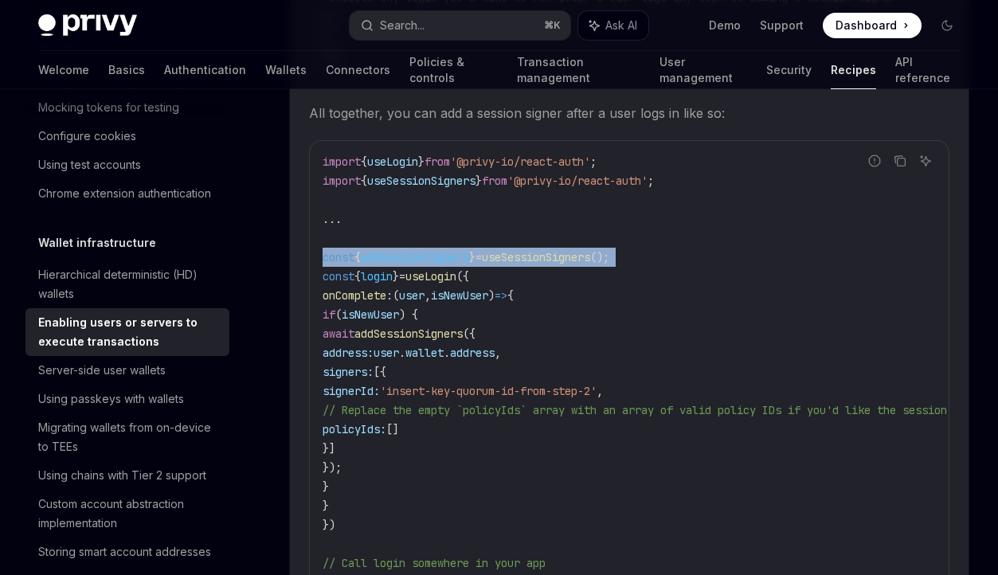
click at [578, 250] on span "useSessionSigners" at bounding box center [536, 257] width 108 height 14
copy code "const { addSessionSigners } = useSessionSigners ();"
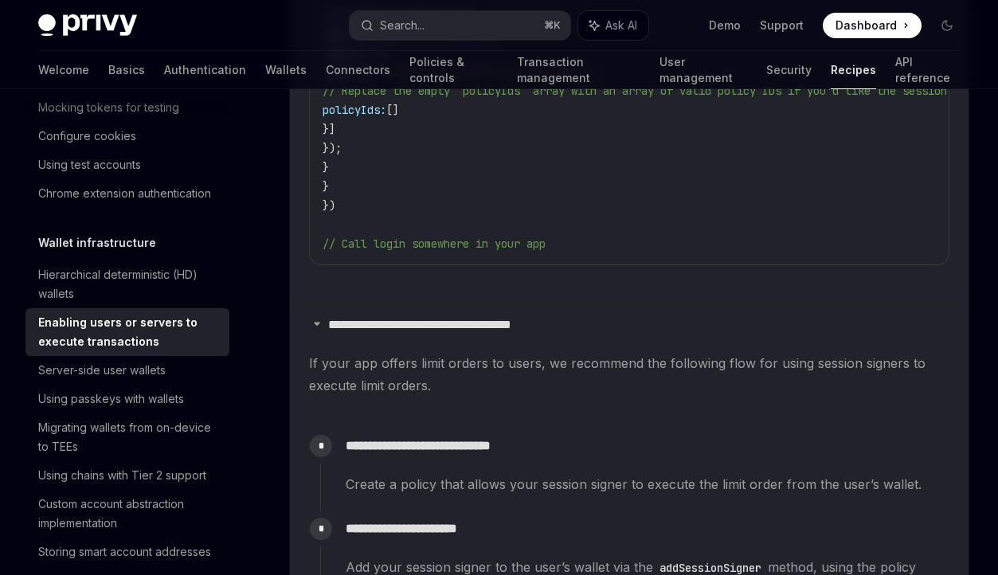
scroll to position [3625, 0]
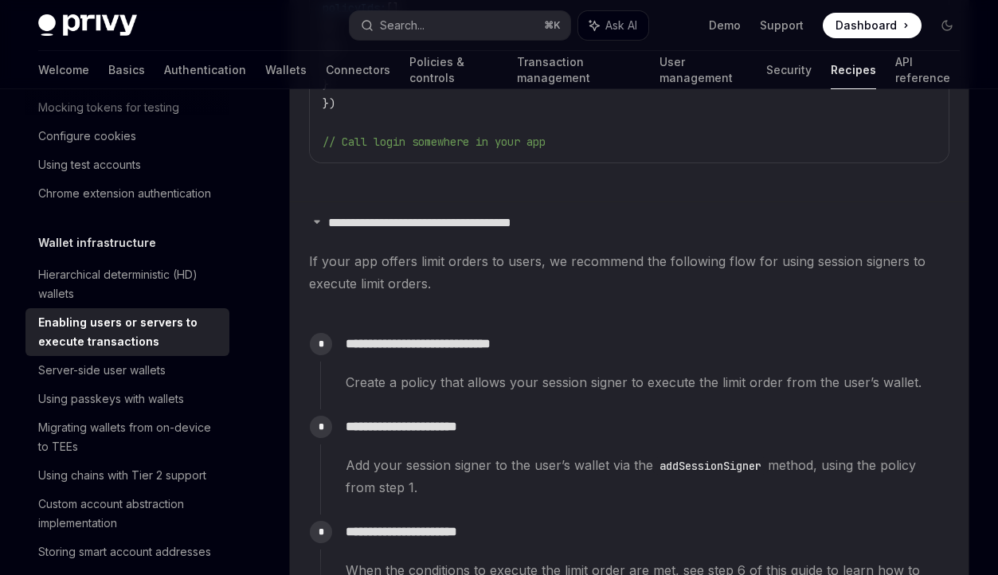
click at [531, 220] on p "**********" at bounding box center [439, 223] width 223 height 16
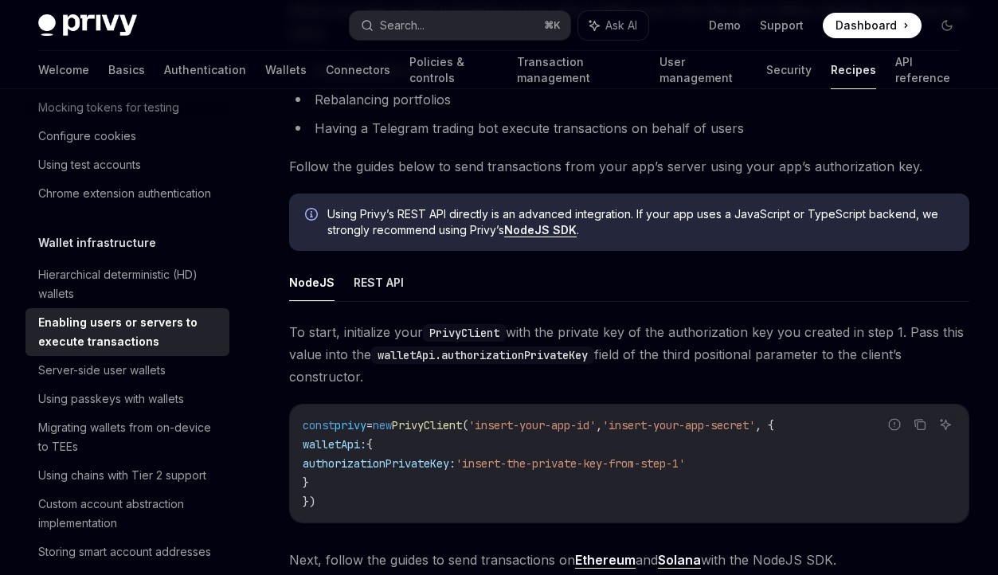
scroll to position [4615, 0]
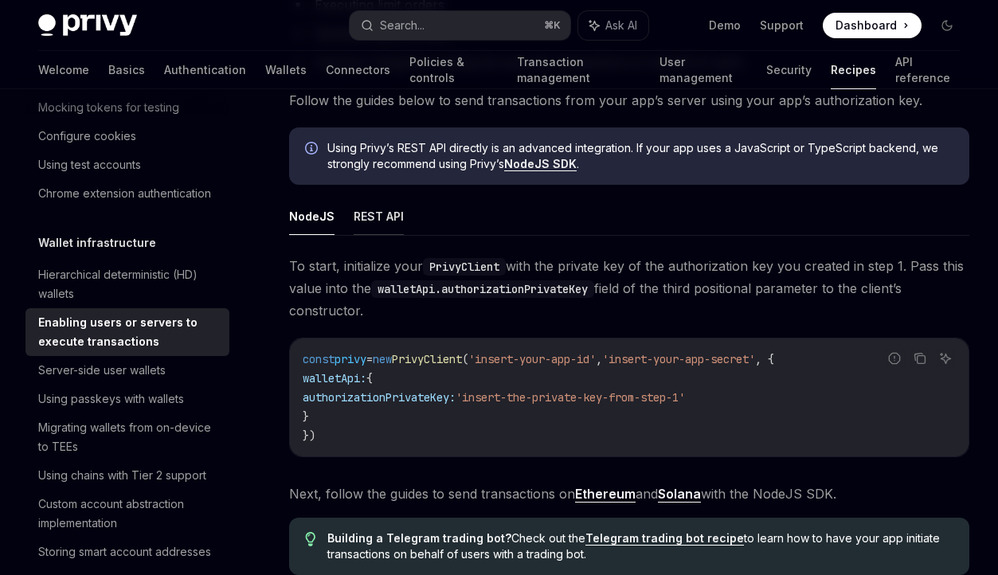
click at [378, 198] on button "REST API" at bounding box center [379, 216] width 50 height 37
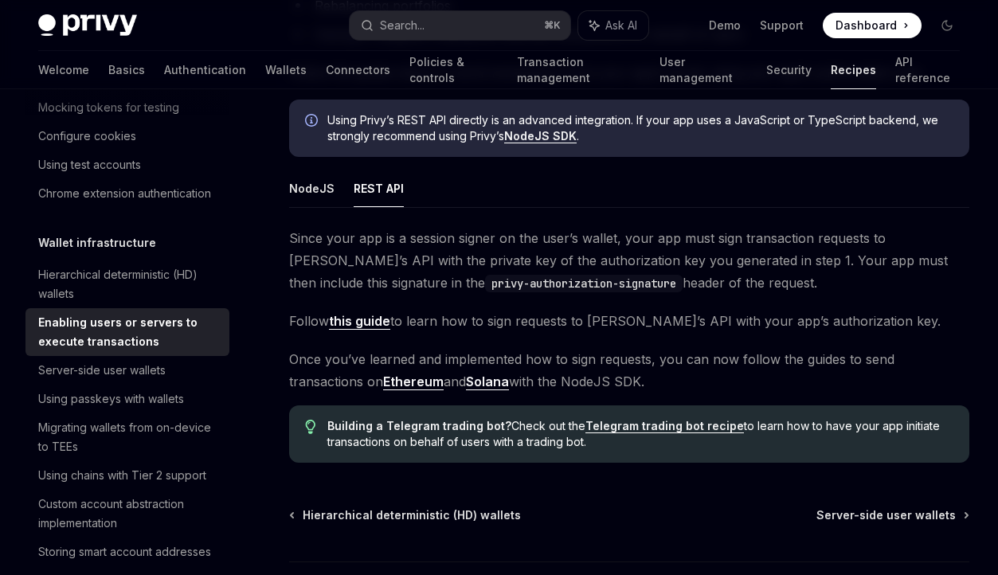
scroll to position [4637, 0]
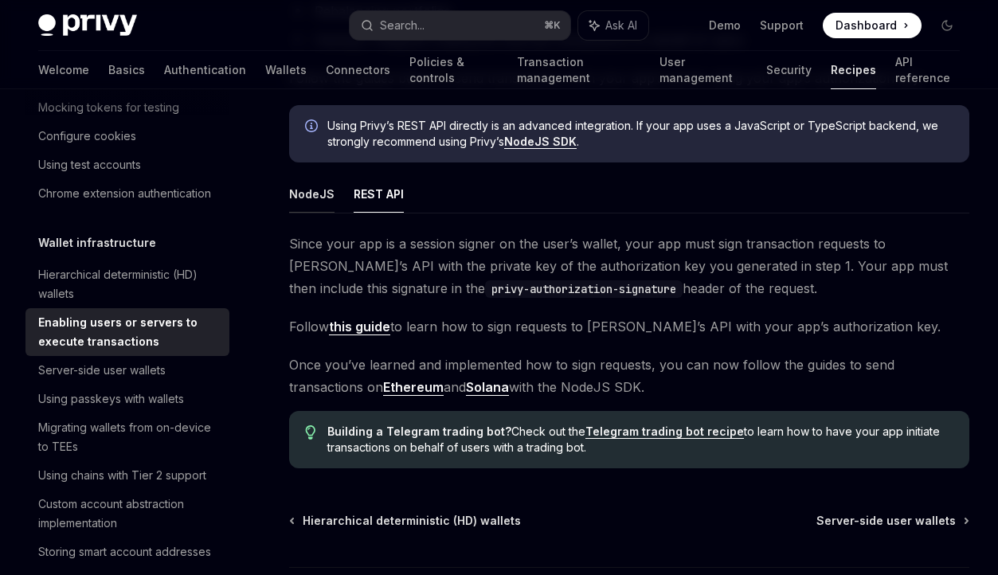
click at [314, 175] on button "NodeJS" at bounding box center [311, 193] width 45 height 37
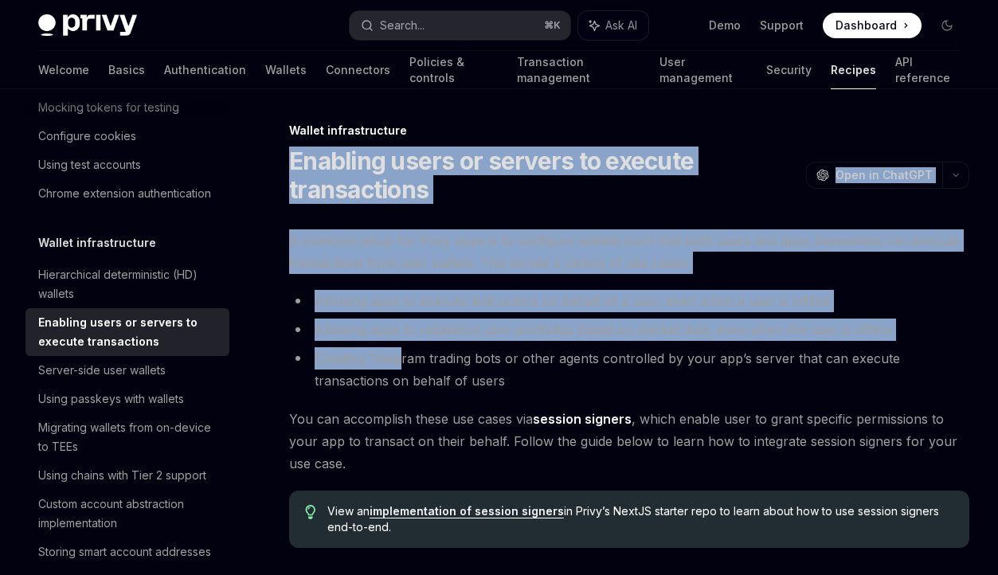
drag, startPoint x: 290, startPoint y: 159, endPoint x: 402, endPoint y: 352, distance: 222.7
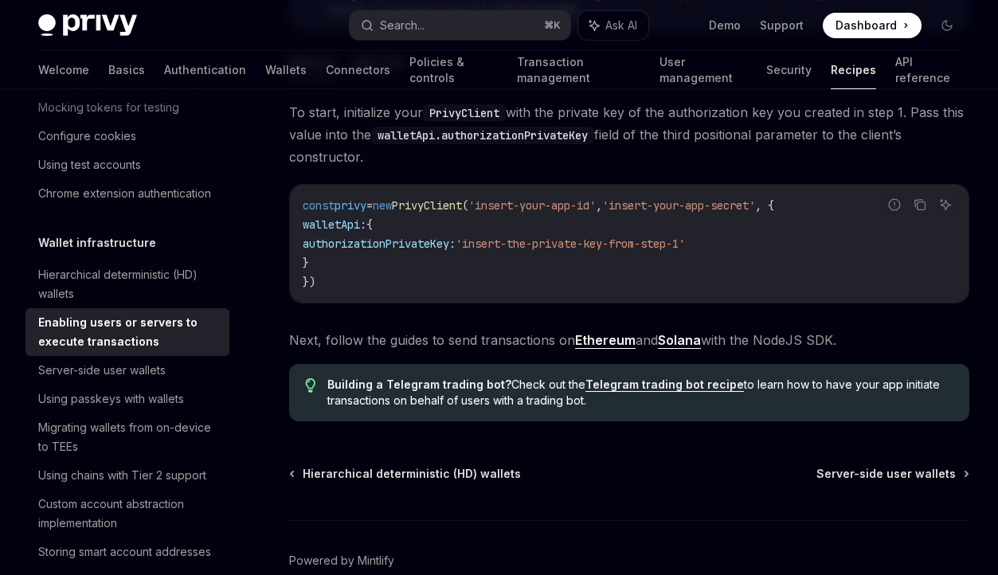
scroll to position [4746, 0]
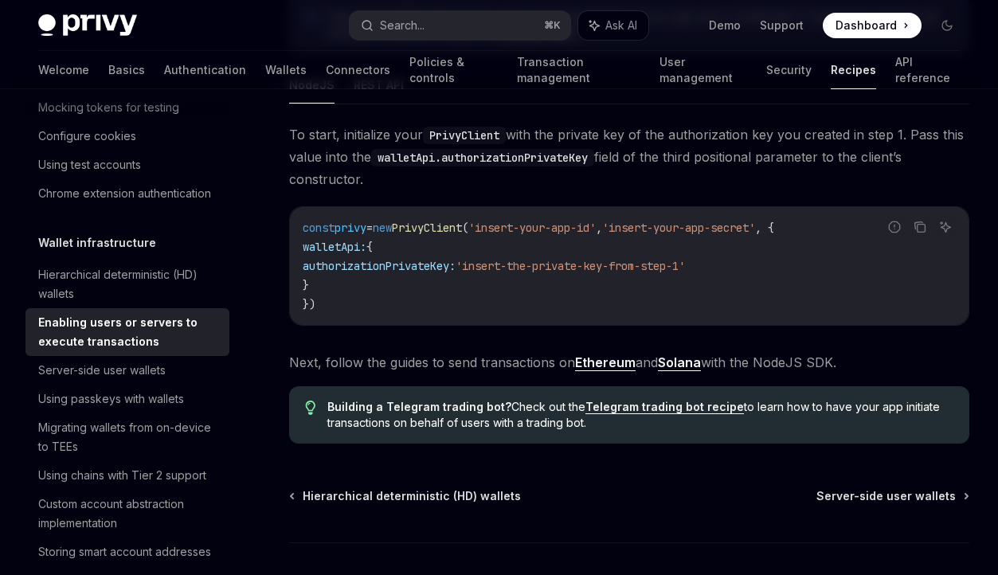
click at [856, 351] on span "Next, follow the guides to send transactions on Ethereum and Solana with the No…" at bounding box center [629, 362] width 680 height 22
copy div "Enabling users or servers to execute transactions OpenAI Open in ChatGPT OpenAI…"
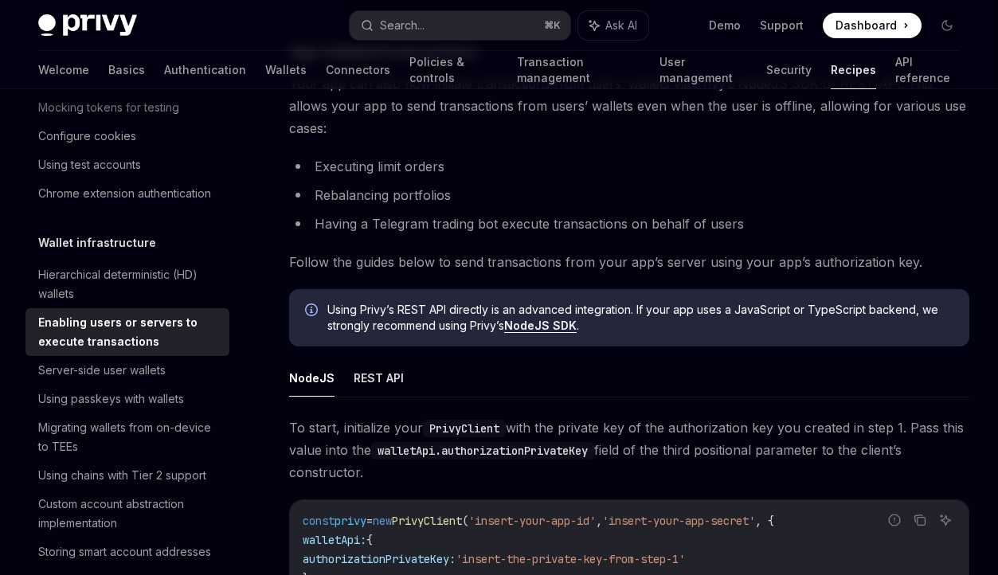
scroll to position [4449, 0]
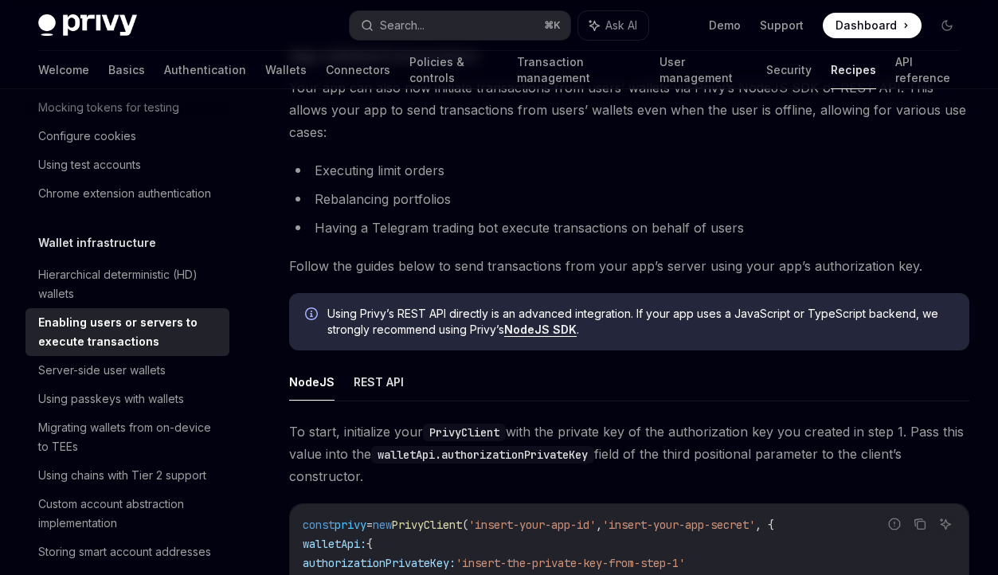
click at [809, 363] on ul "NodeJS REST API" at bounding box center [629, 382] width 680 height 38
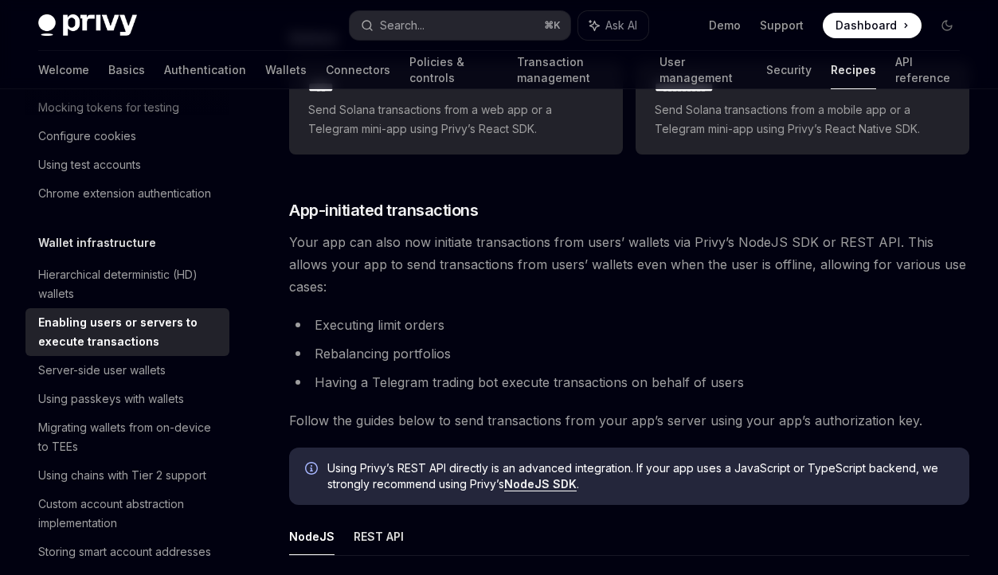
scroll to position [4327, 0]
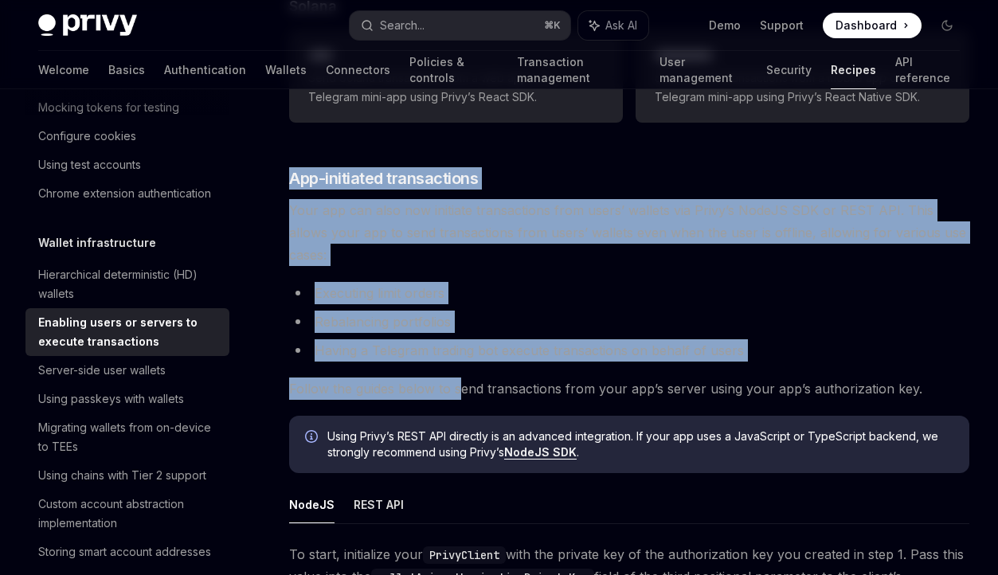
drag, startPoint x: 290, startPoint y: 176, endPoint x: 460, endPoint y: 353, distance: 245.6
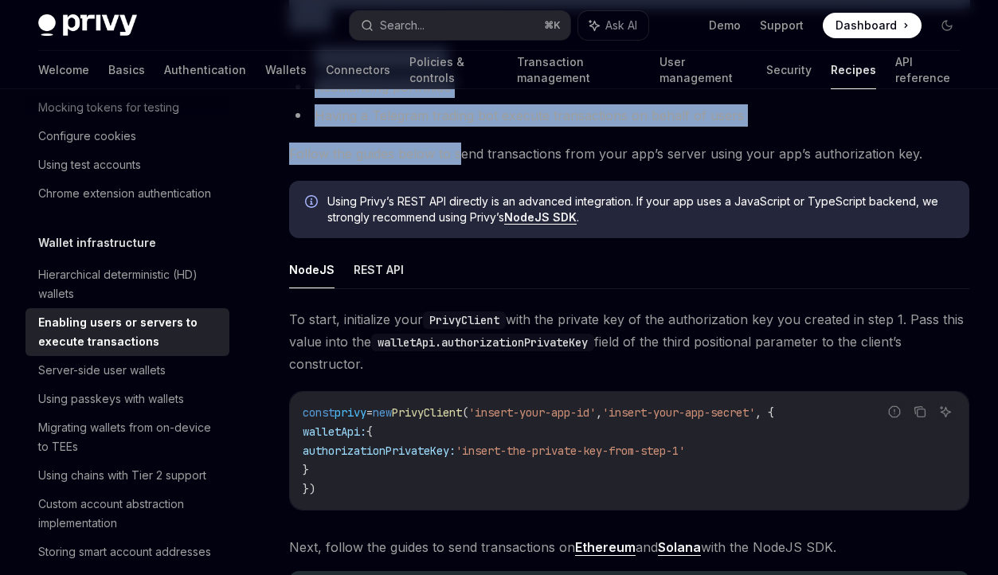
scroll to position [4801, 0]
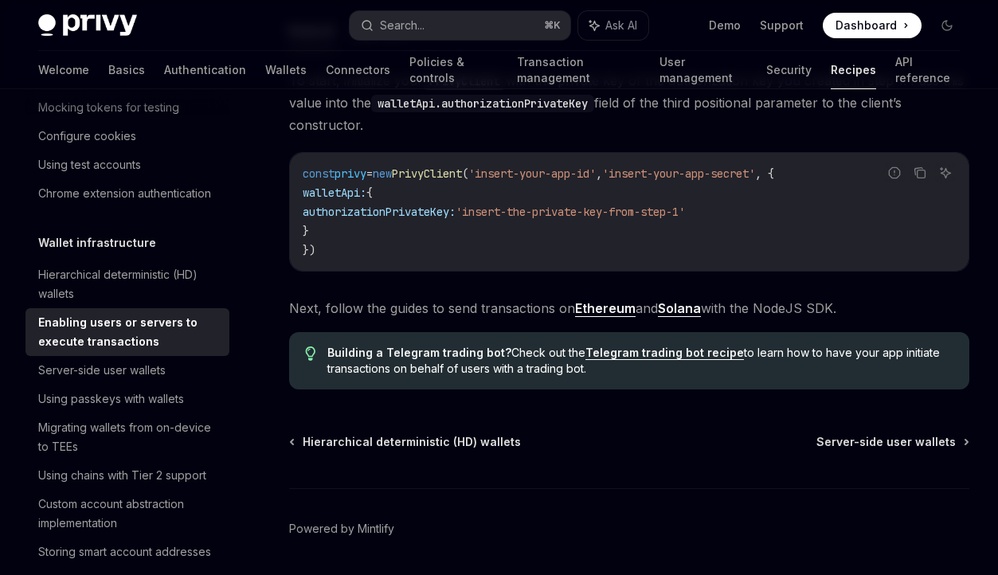
click at [865, 297] on span "Next, follow the guides to send transactions on Ethereum and Solana with the No…" at bounding box center [629, 308] width 680 height 22
copy div "App-initiated transactions Your app can also now initiate transactions from use…"
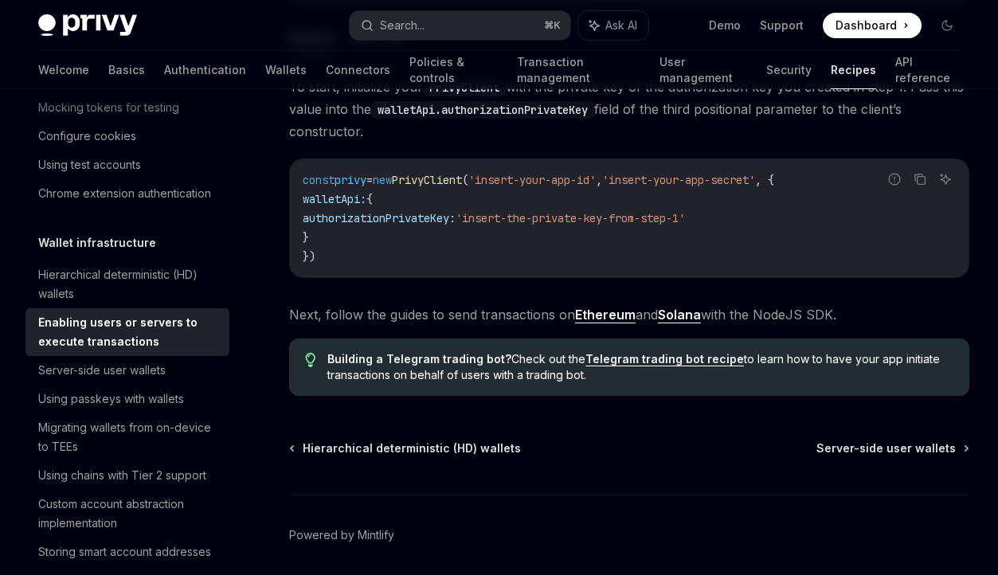
scroll to position [4764, 0]
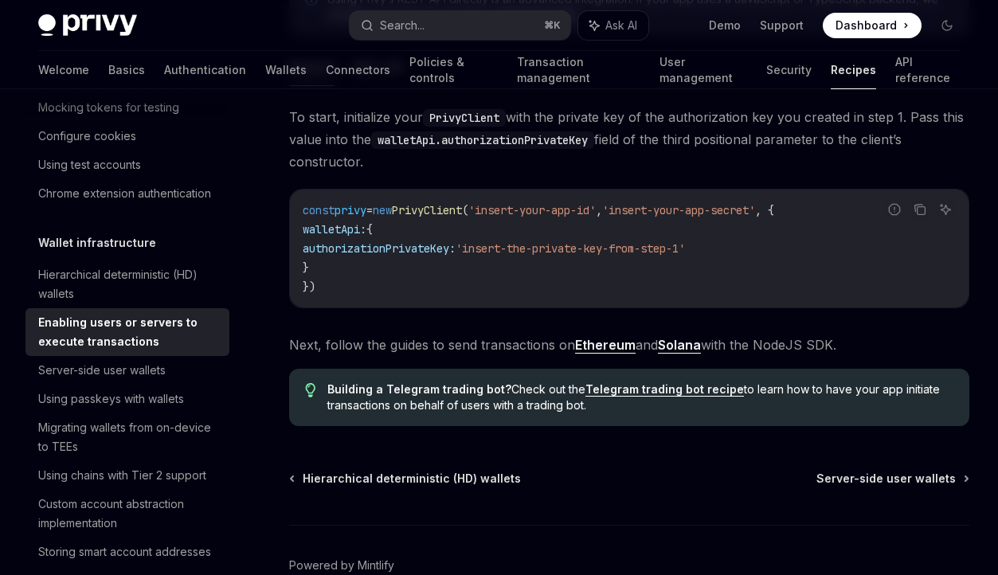
copy div "App-initiated transactions Your app can also now initiate transactions from use…"
click at [872, 334] on span "Next, follow the guides to send transactions on Ethereum and Solana with the No…" at bounding box center [629, 345] width 680 height 22
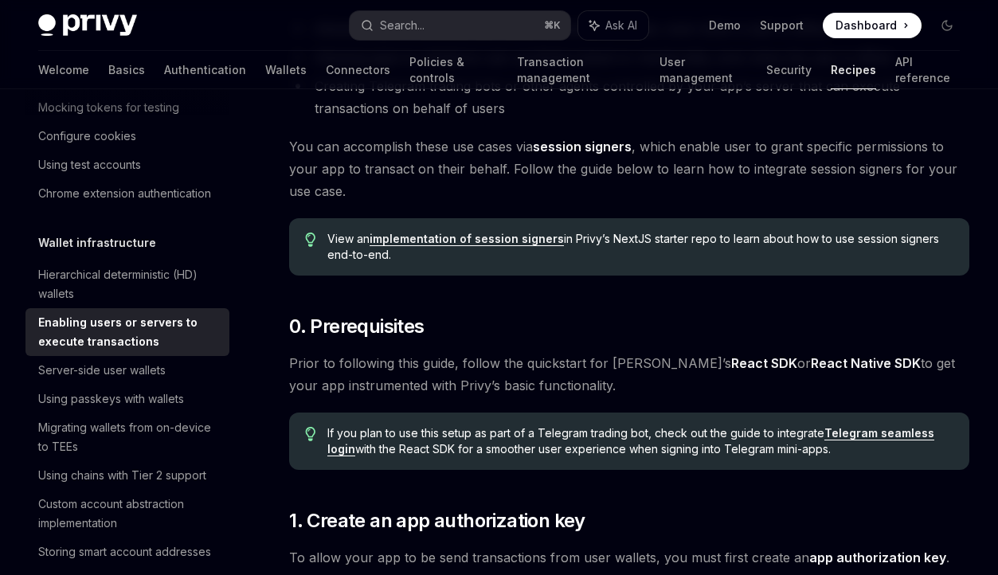
scroll to position [0, 0]
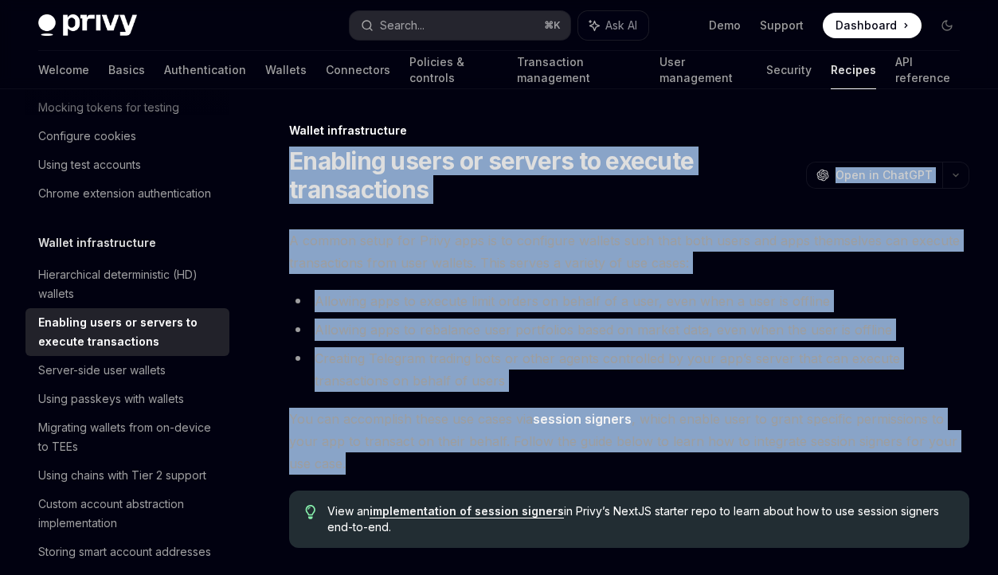
drag, startPoint x: 290, startPoint y: 155, endPoint x: 448, endPoint y: 457, distance: 340.7
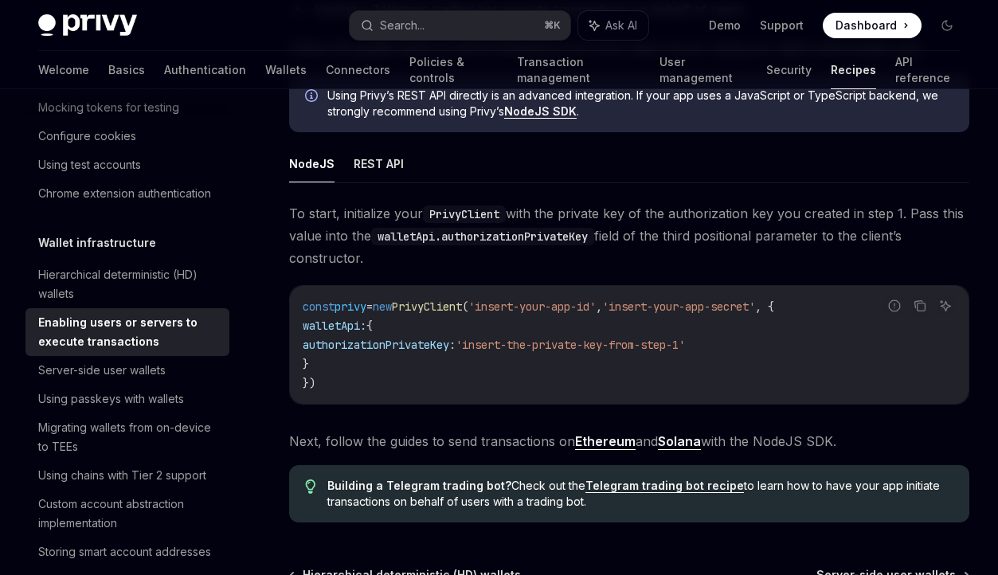
scroll to position [4663, 0]
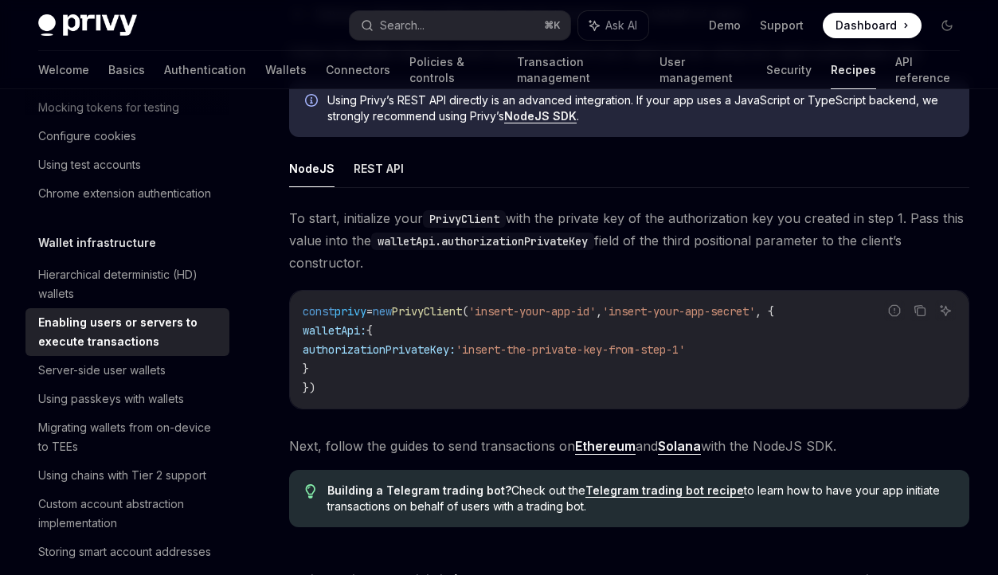
click at [853, 435] on span "Next, follow the guides to send transactions on Ethereum and Solana with the No…" at bounding box center [629, 446] width 680 height 22
copy div "Enabling users or servers to execute transactions OpenAI Open in ChatGPT OpenAI…"
click at [489, 346] on code "const privy = new PrivyClient ( 'insert-your-app-id' , 'insert-your-app-secret'…" at bounding box center [629, 350] width 653 height 96
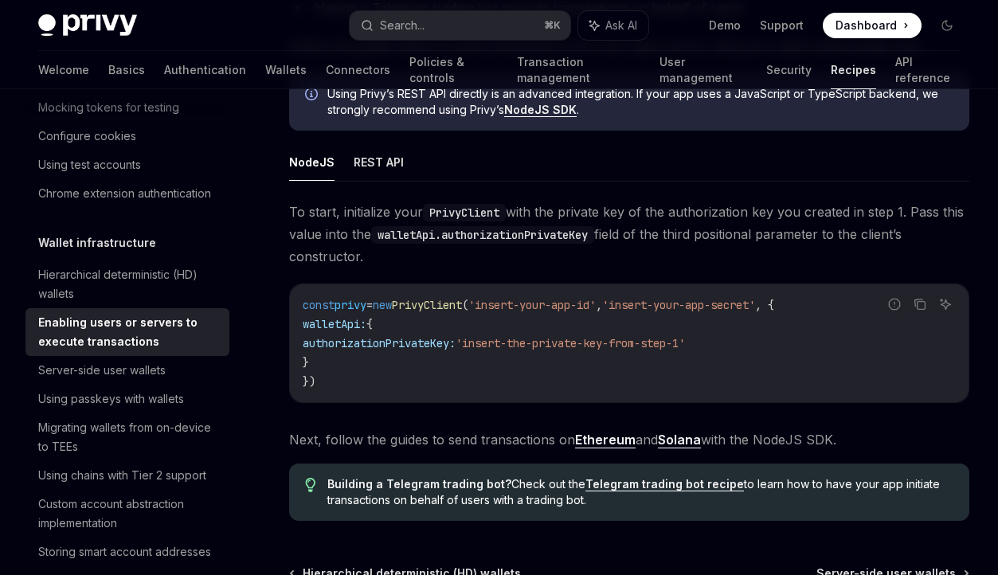
scroll to position [4665, 0]
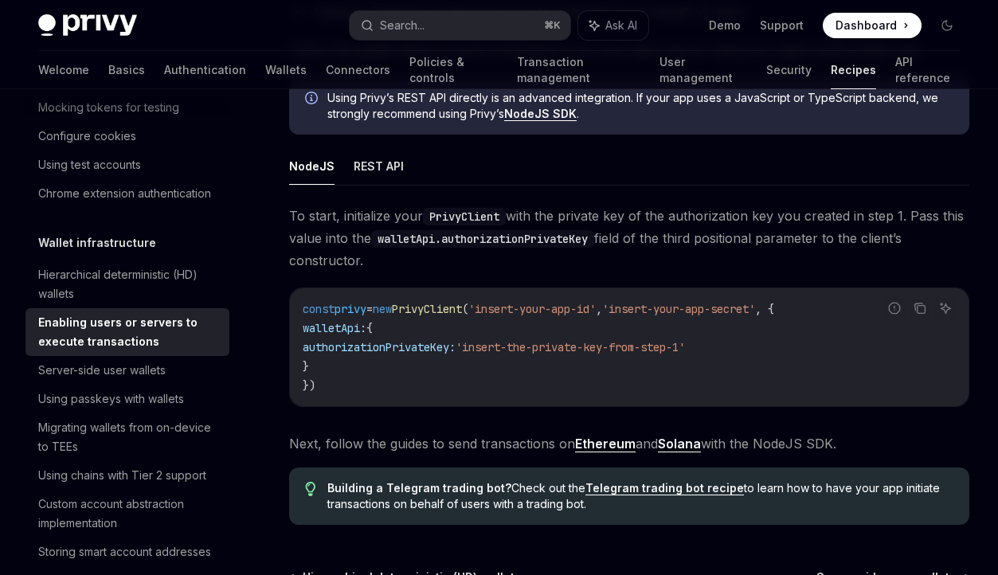
click at [701, 436] on link "Solana" at bounding box center [679, 444] width 43 height 17
type textarea "*"
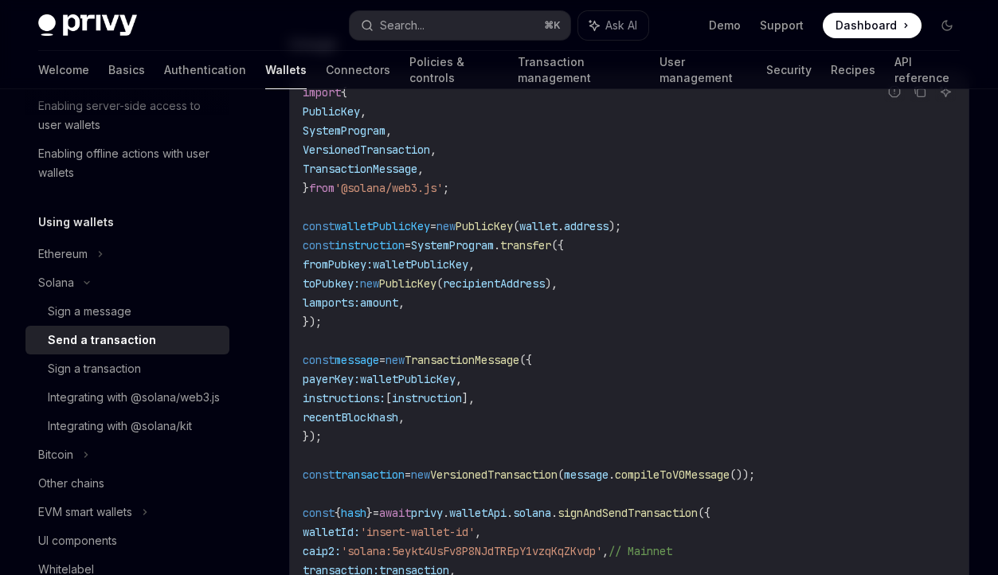
scroll to position [564, 0]
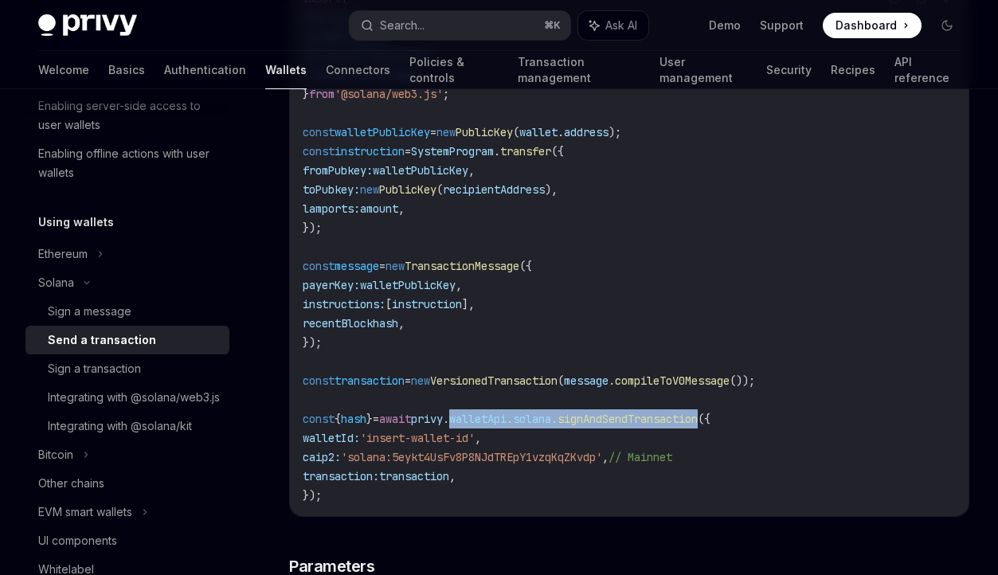
drag, startPoint x: 745, startPoint y: 426, endPoint x: 485, endPoint y: 432, distance: 259.8
click at [485, 432] on code "import { PublicKey , SystemProgram , VersionedTransaction , TransactionMessage …" at bounding box center [629, 247] width 653 height 516
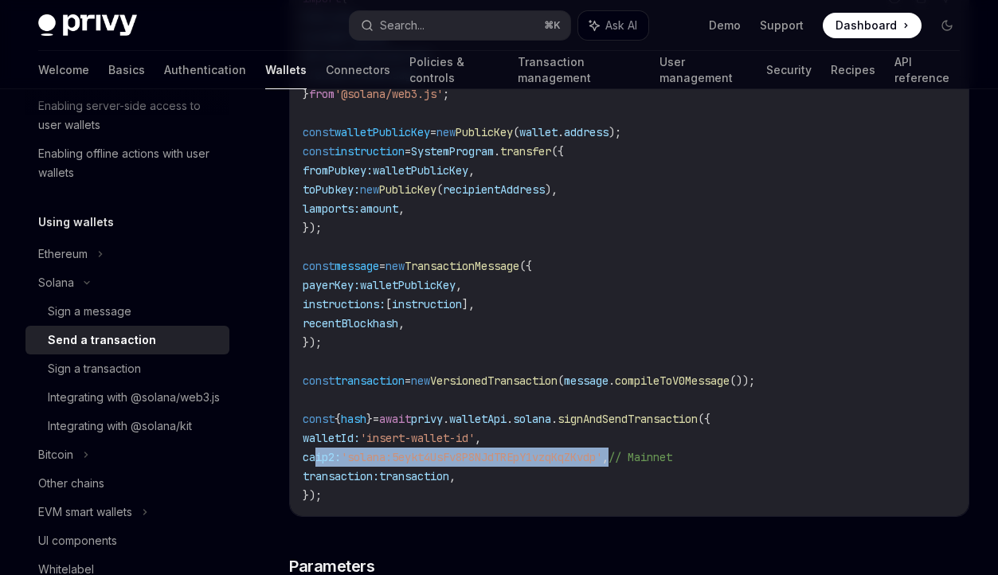
drag, startPoint x: 644, startPoint y: 464, endPoint x: 317, endPoint y: 462, distance: 327.4
click at [317, 462] on span "caip2: 'solana:5eykt4UsFv8P8NJdTREpY1vzqKqZKvdp' , // Mainnet" at bounding box center [488, 457] width 370 height 14
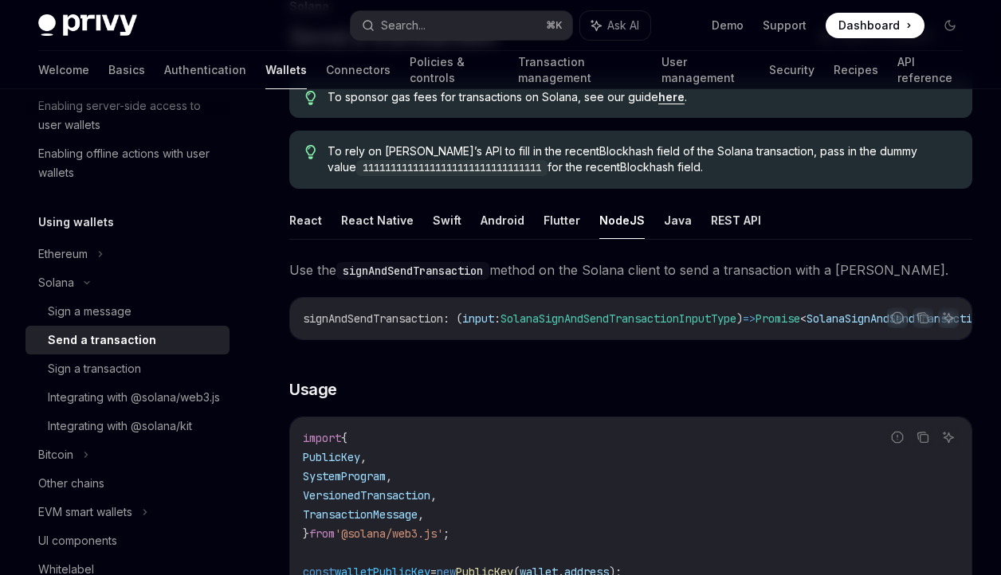
scroll to position [19, 0]
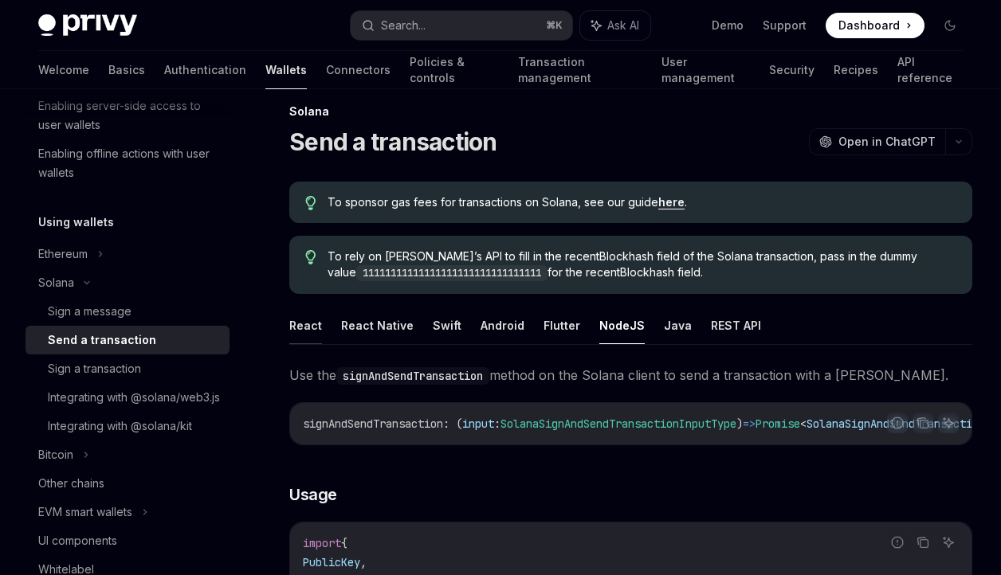
click at [299, 311] on button "React" at bounding box center [305, 325] width 33 height 37
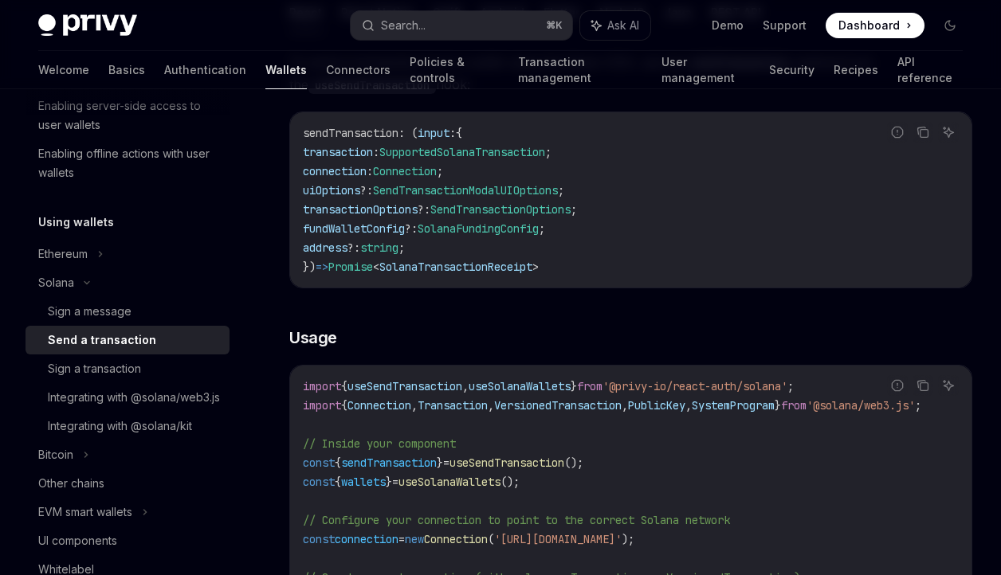
scroll to position [20, 0]
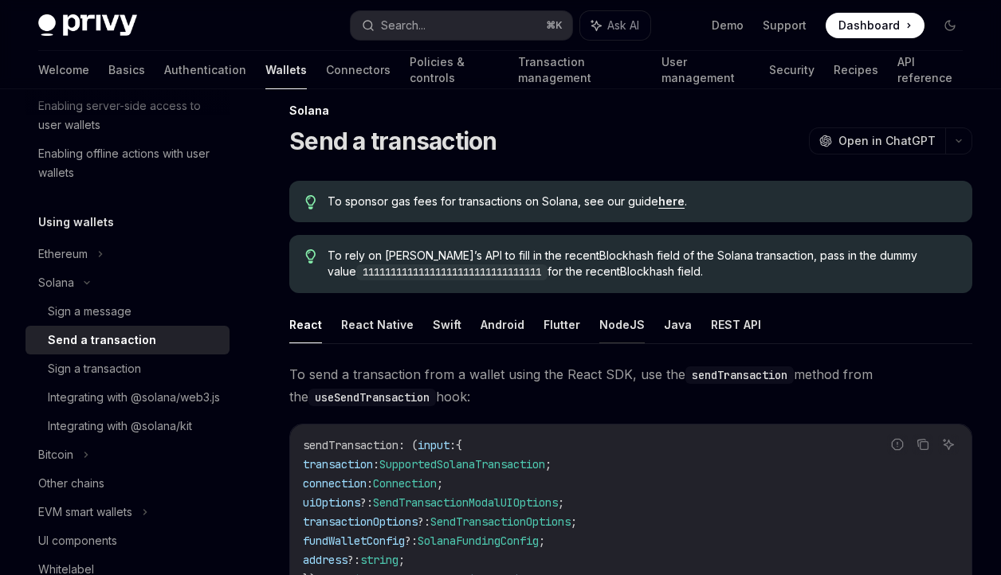
click at [604, 327] on button "NodeJS" at bounding box center [621, 324] width 45 height 37
type textarea "*"
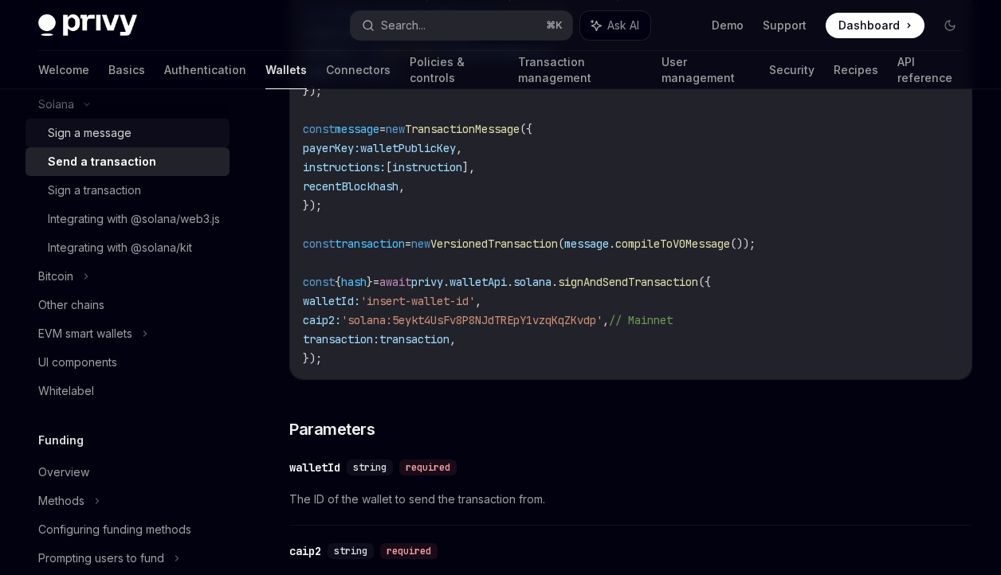
scroll to position [672, 0]
